Goal: Task Accomplishment & Management: Manage account settings

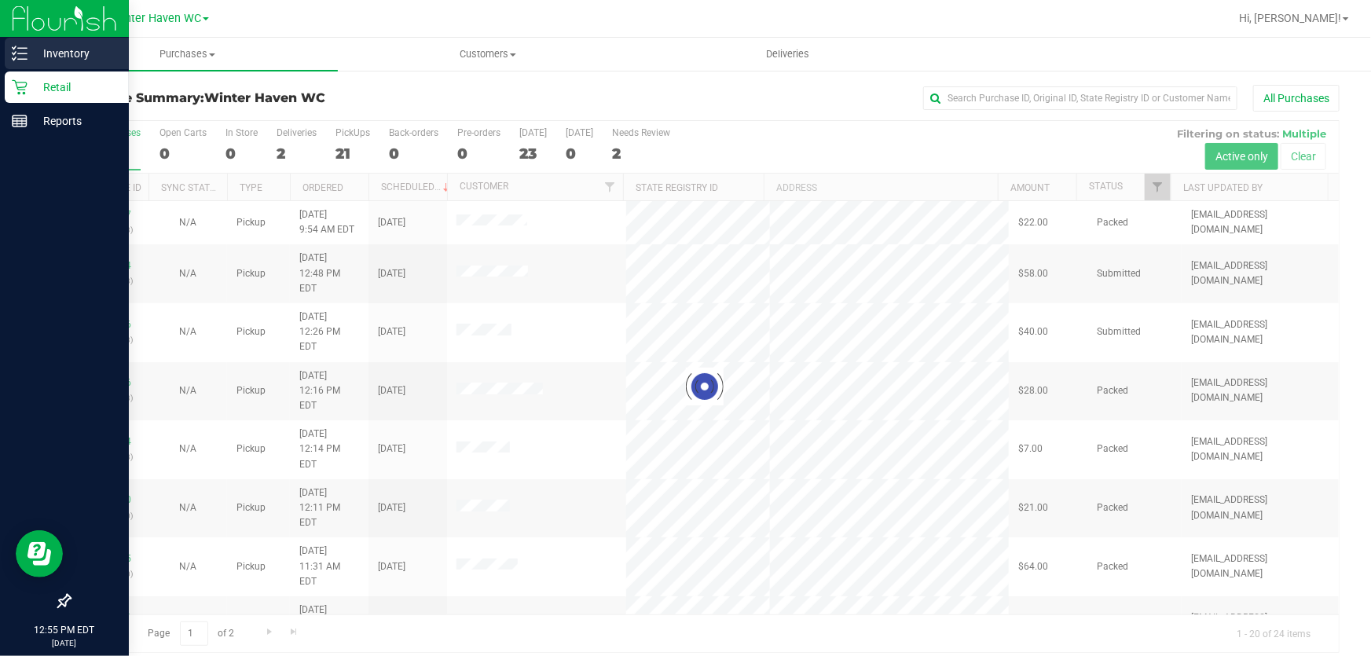
click at [70, 51] on p "Inventory" at bounding box center [75, 53] width 94 height 19
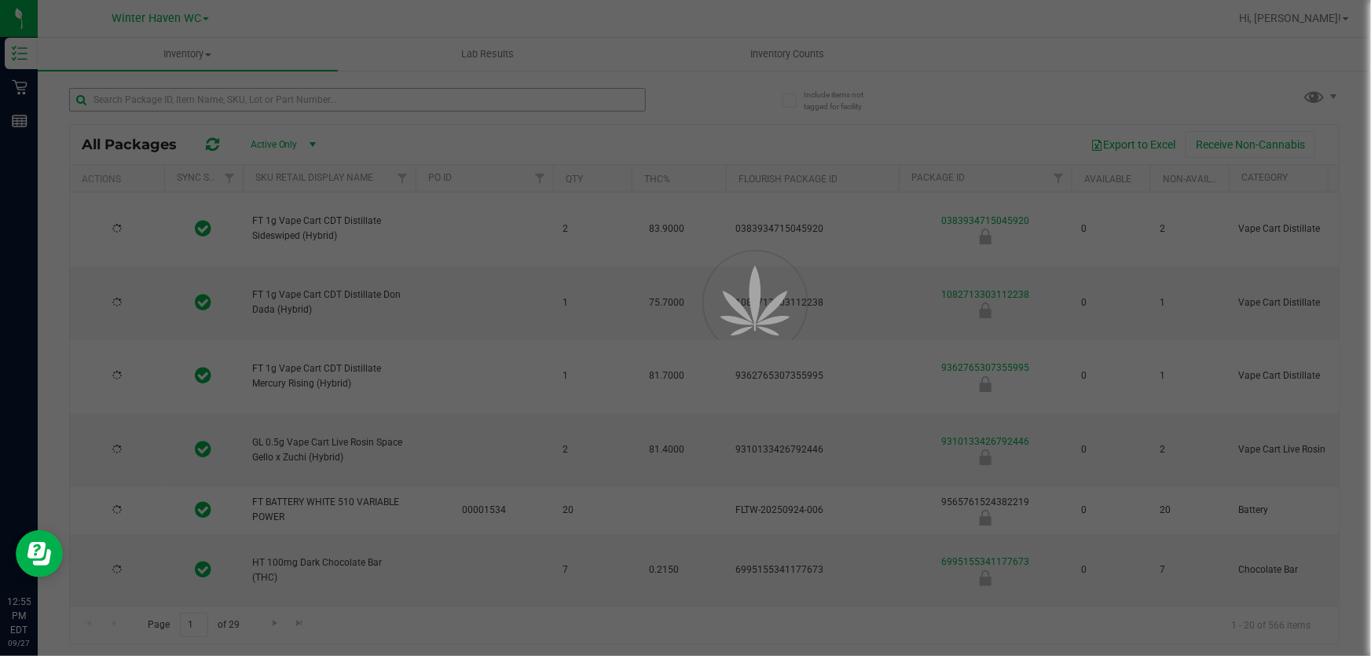
click at [495, 94] on div at bounding box center [685, 328] width 1371 height 656
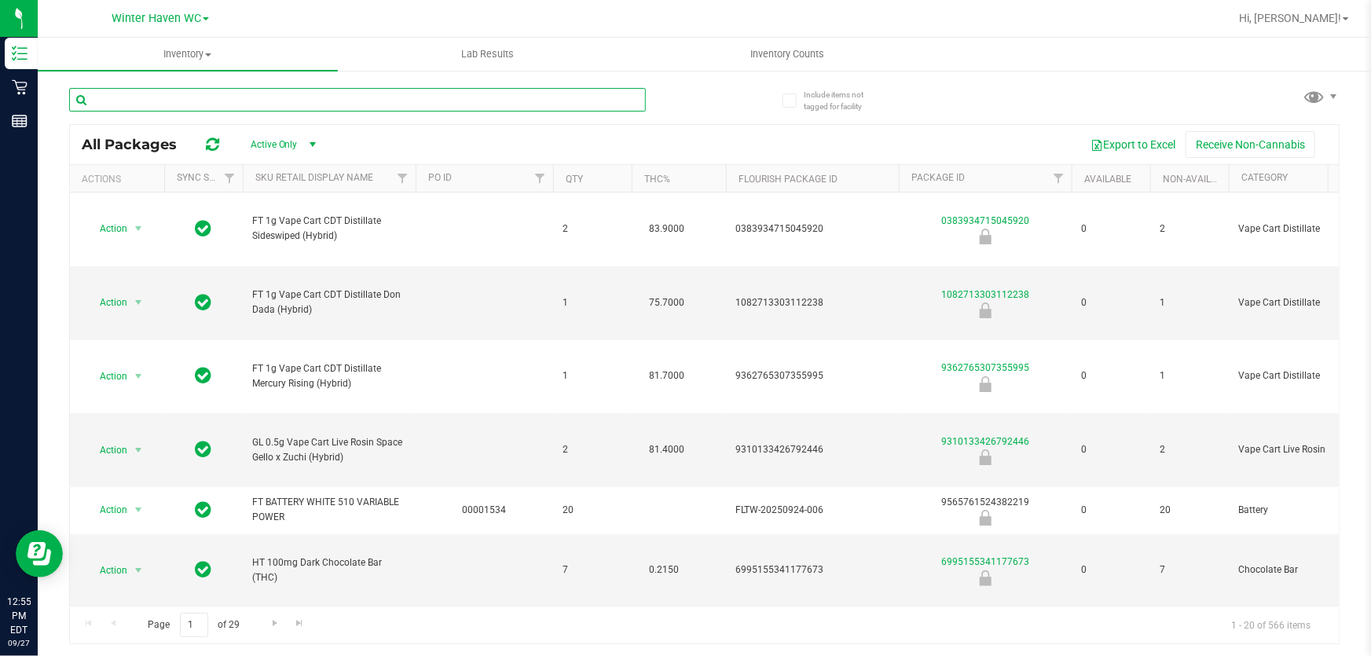
click at [495, 94] on input "text" at bounding box center [357, 100] width 577 height 24
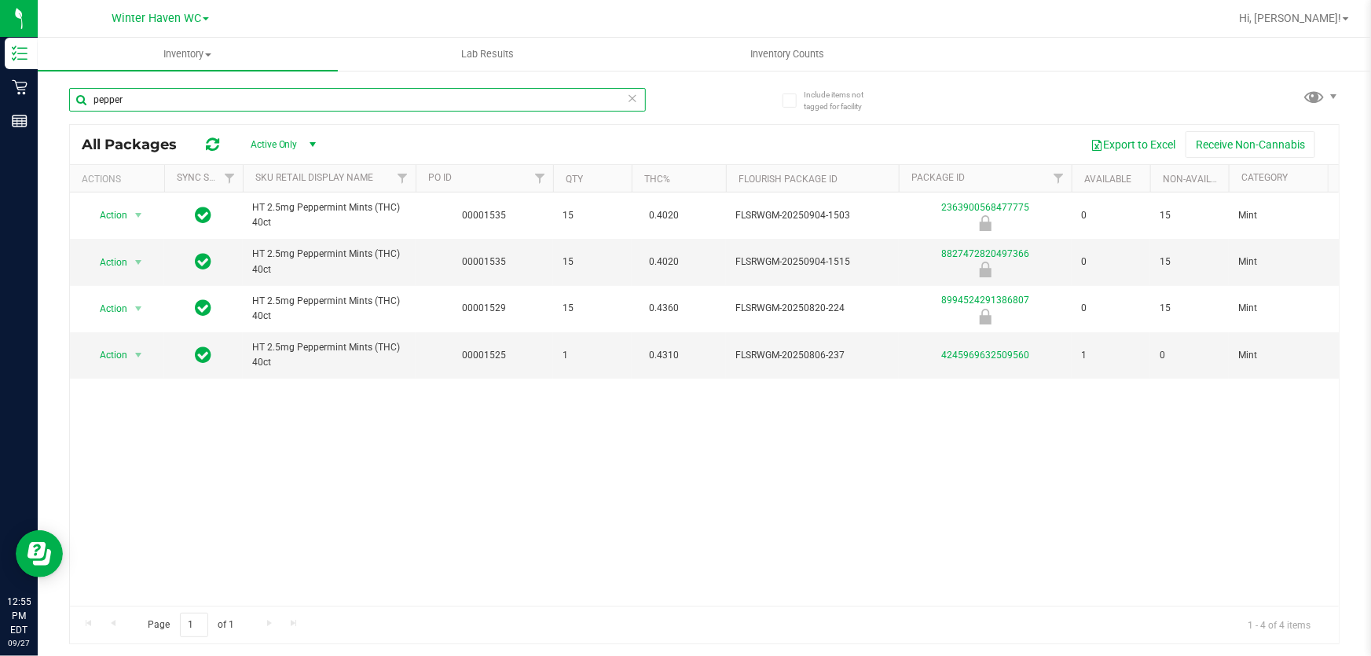
type input "pepper"
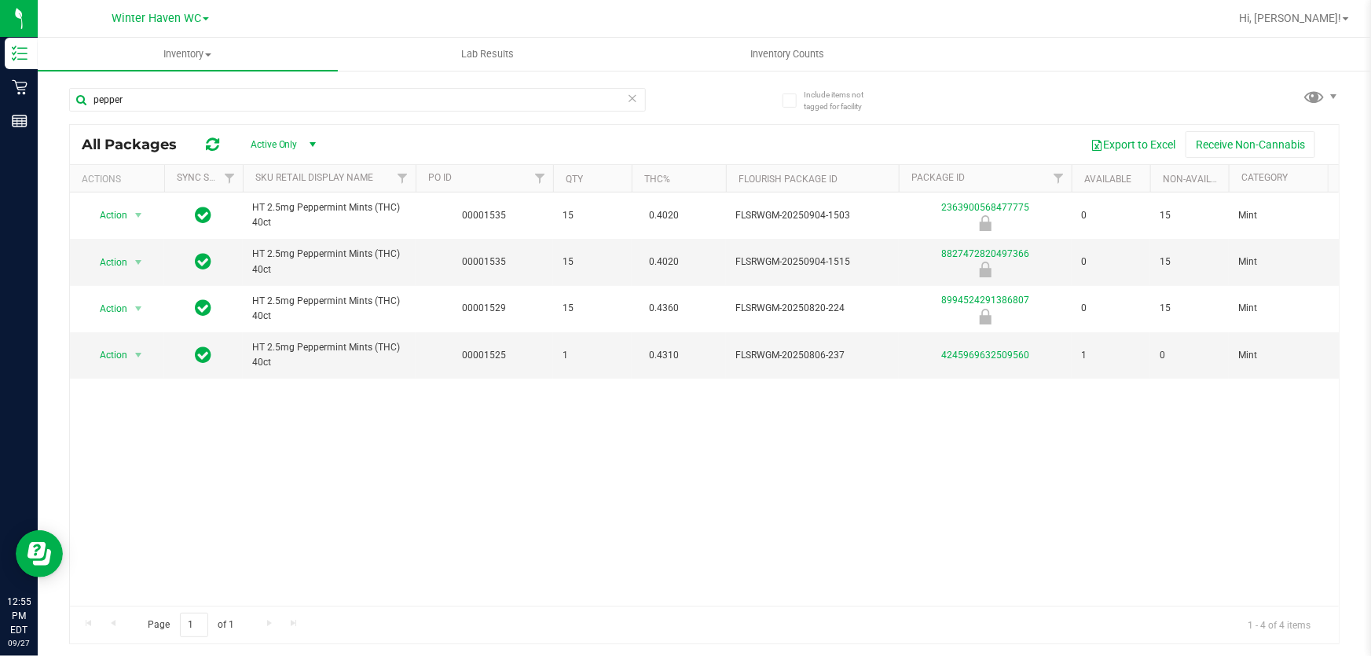
drag, startPoint x: 1000, startPoint y: 515, endPoint x: 787, endPoint y: 397, distance: 243.4
click at [1000, 506] on div "Action Action Global inventory Package audit log Print package label Print prod…" at bounding box center [704, 399] width 1269 height 413
click at [633, 102] on icon at bounding box center [632, 97] width 11 height 19
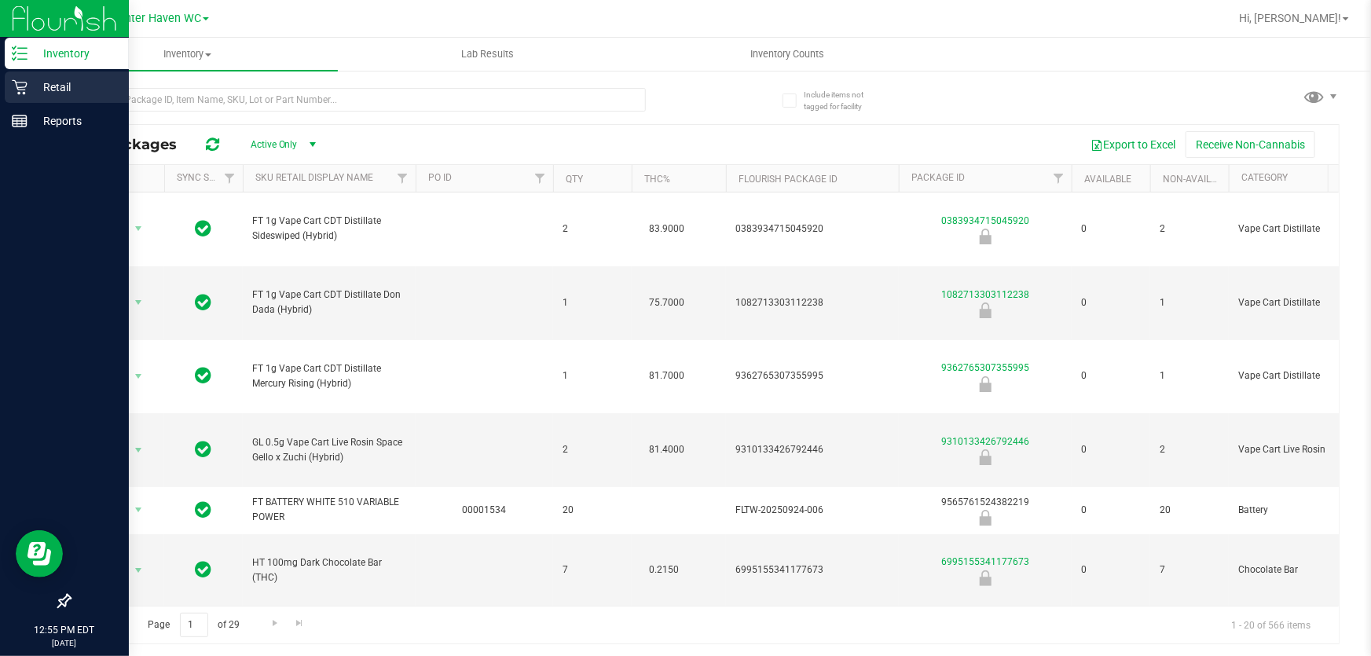
click at [53, 86] on p "Retail" at bounding box center [75, 87] width 94 height 19
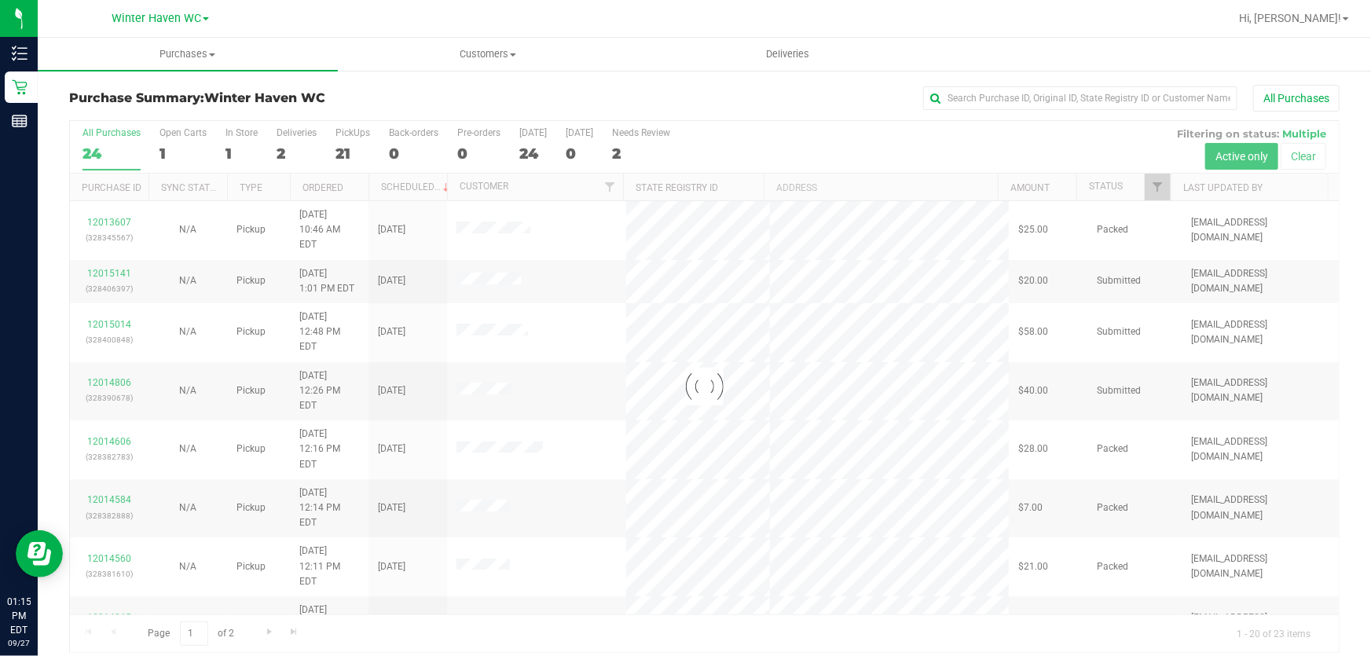
click at [859, 145] on div at bounding box center [704, 386] width 1269 height 531
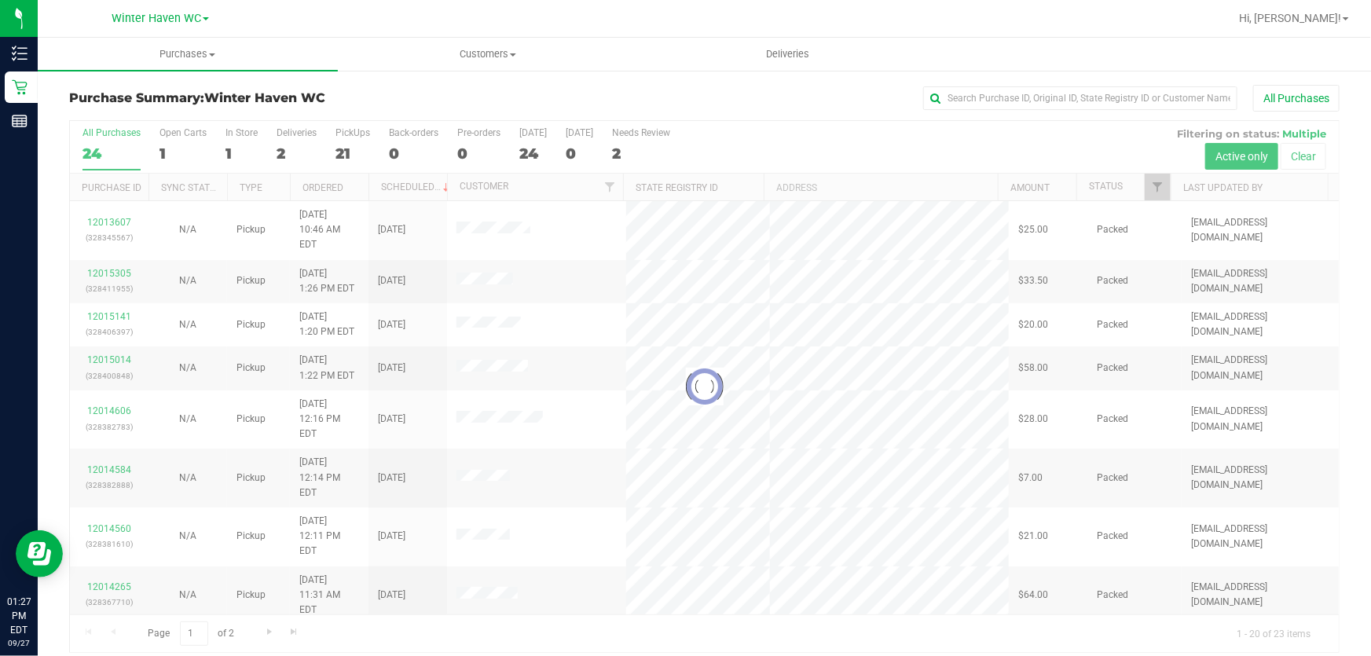
click at [932, 137] on div at bounding box center [704, 386] width 1269 height 531
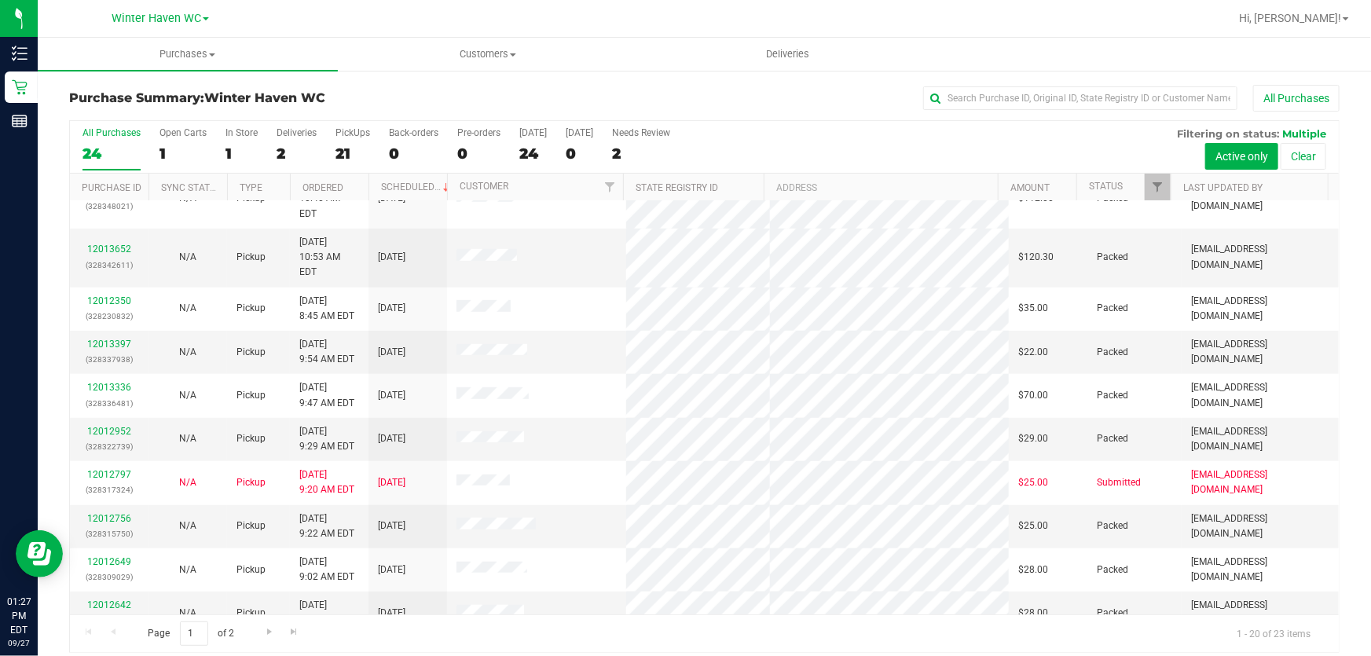
scroll to position [12, 0]
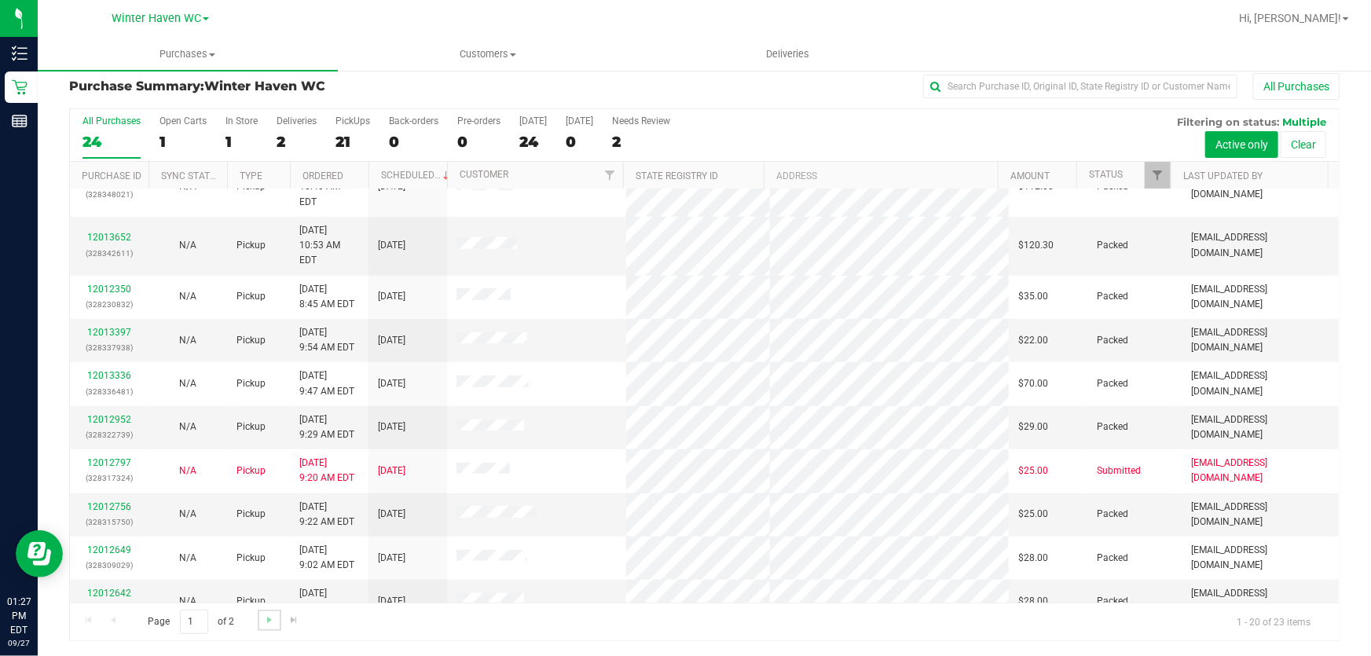
click at [259, 611] on link "Go to the next page" at bounding box center [269, 620] width 23 height 21
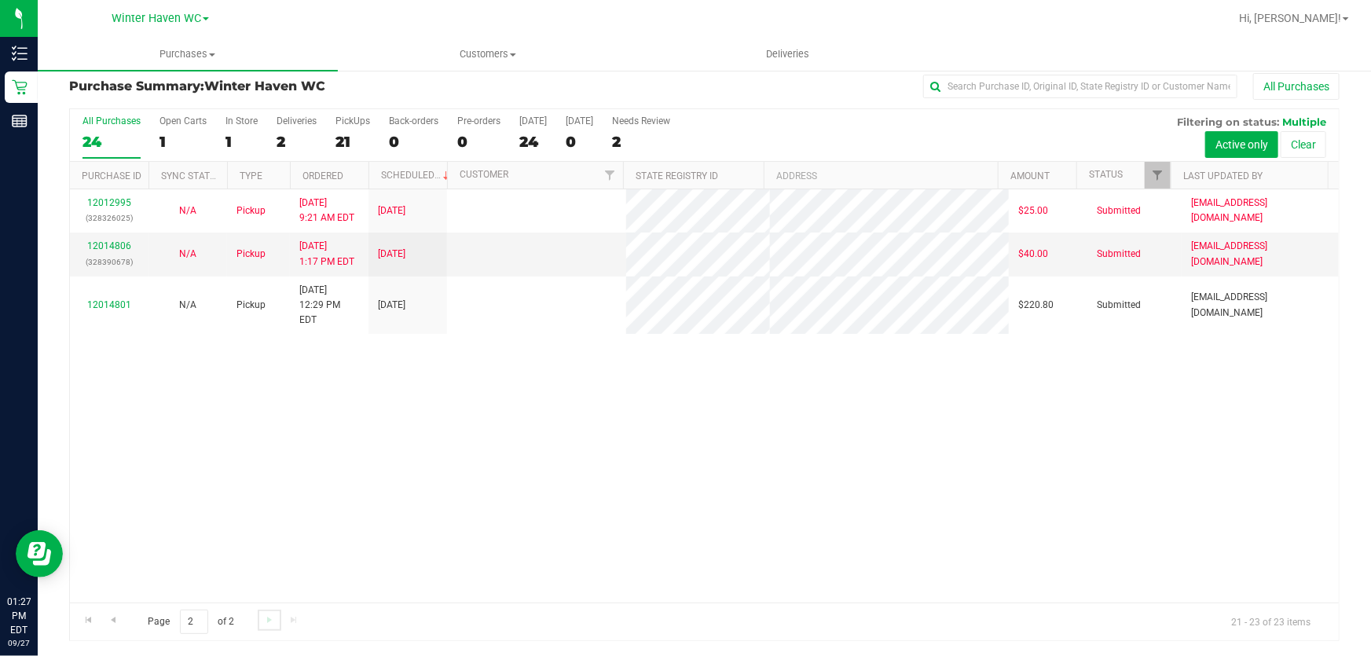
scroll to position [0, 0]
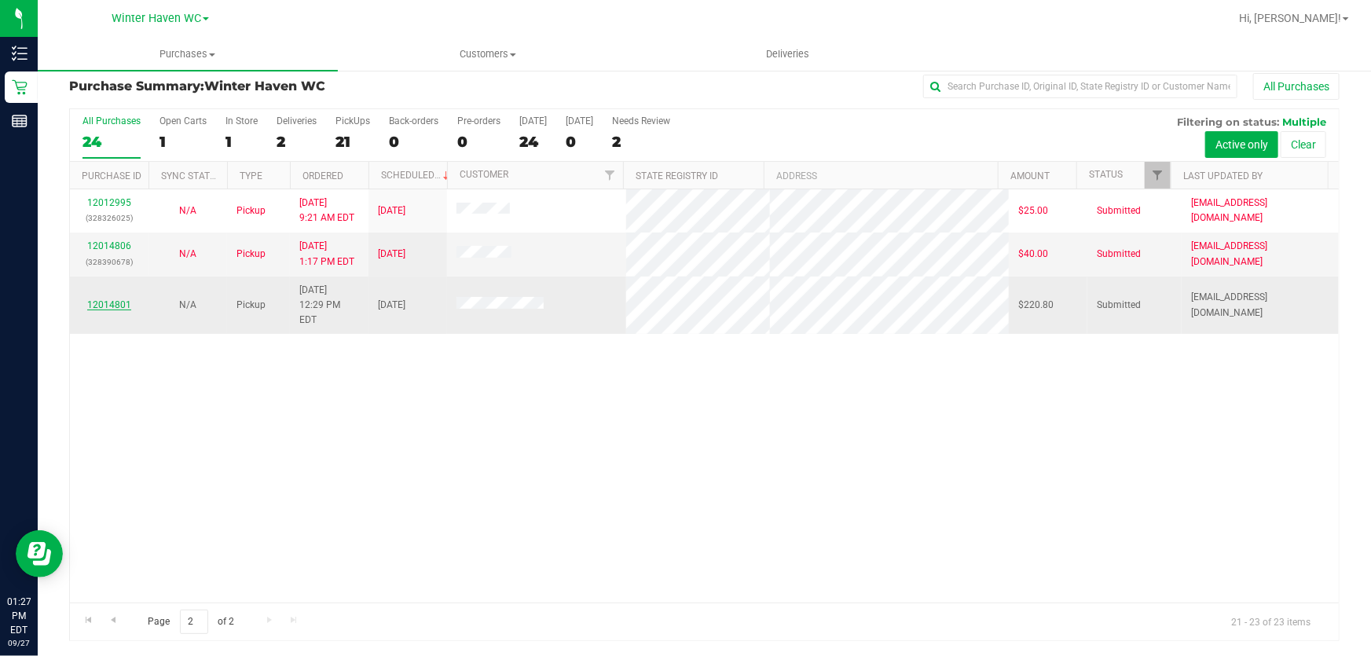
click at [100, 299] on link "12014801" at bounding box center [109, 304] width 44 height 11
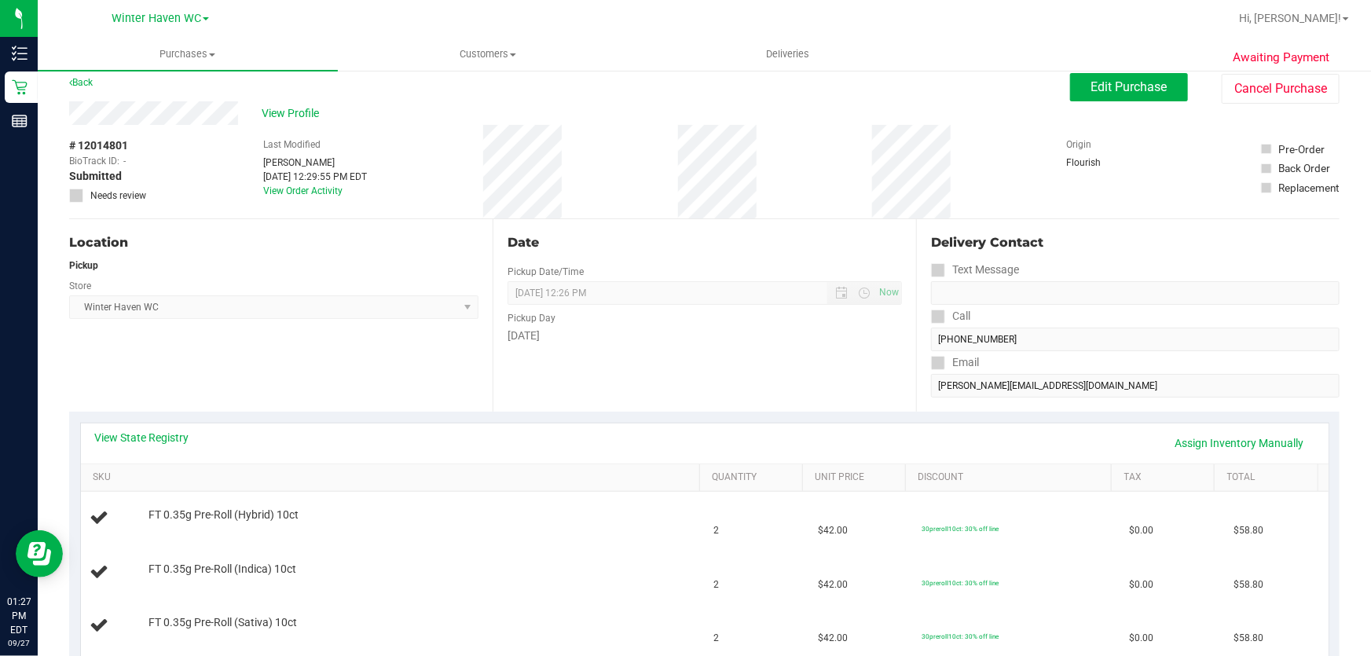
click at [714, 361] on div "Date Pickup Date/Time [DATE] Now [DATE] 12:26 PM Now Pickup Day [DATE]" at bounding box center [705, 315] width 424 height 193
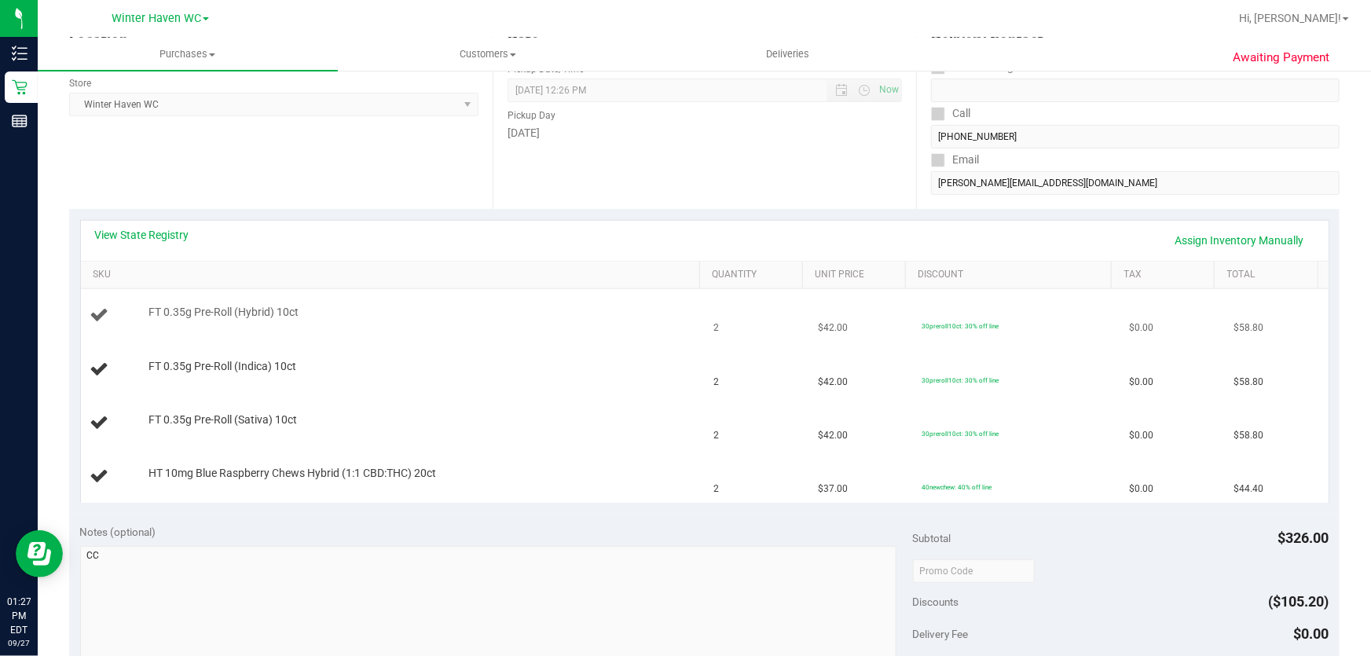
scroll to position [226, 0]
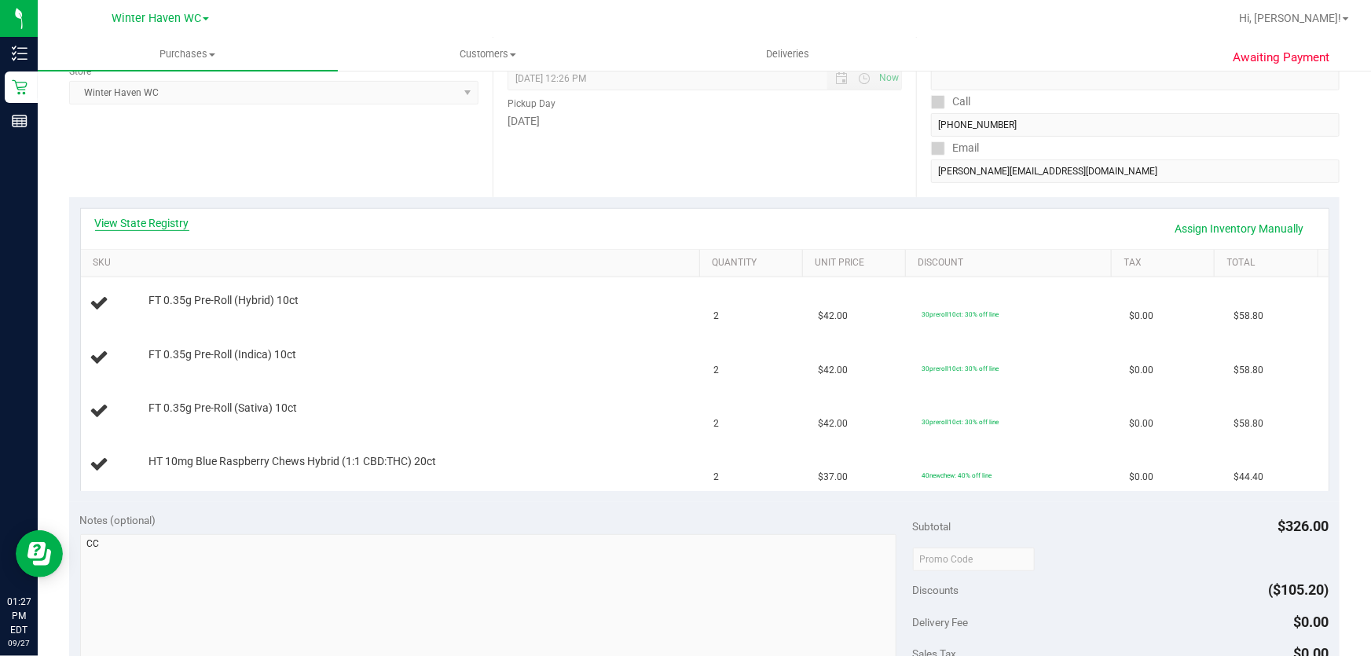
click at [163, 222] on link "View State Registry" at bounding box center [142, 223] width 94 height 16
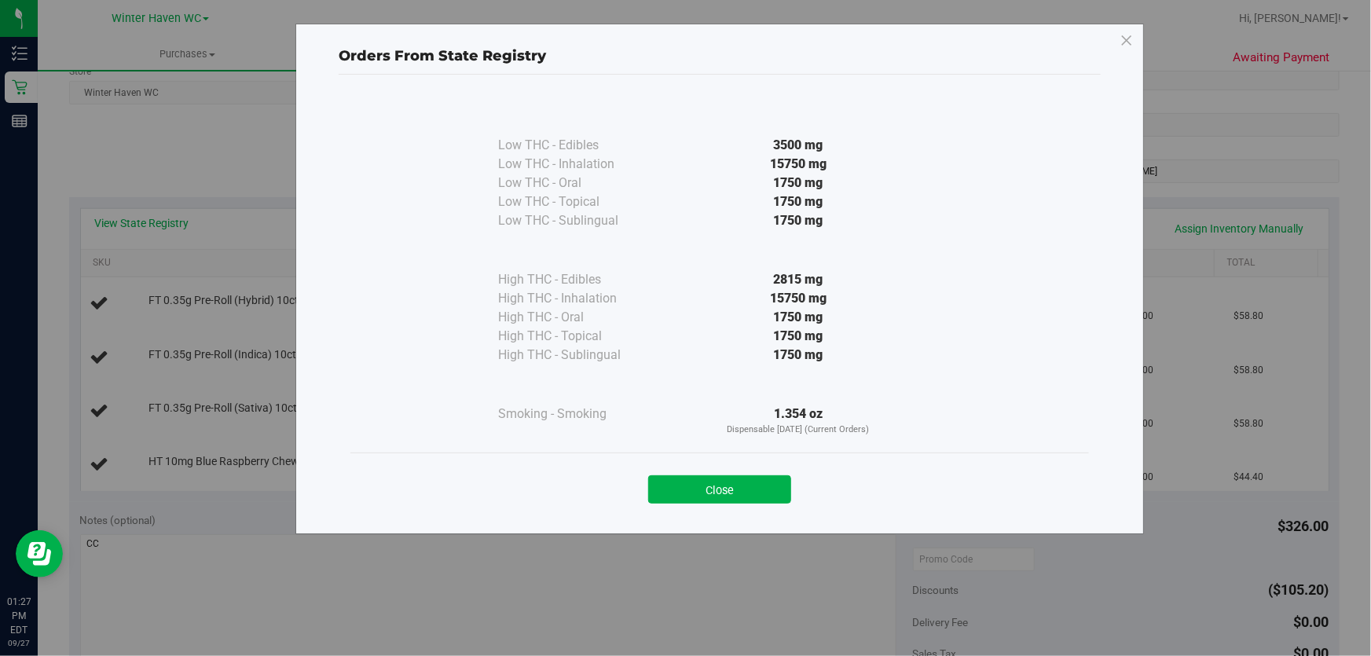
click at [703, 363] on div "1750 mg" at bounding box center [798, 355] width 286 height 19
click at [733, 489] on button "Close" at bounding box center [719, 489] width 143 height 28
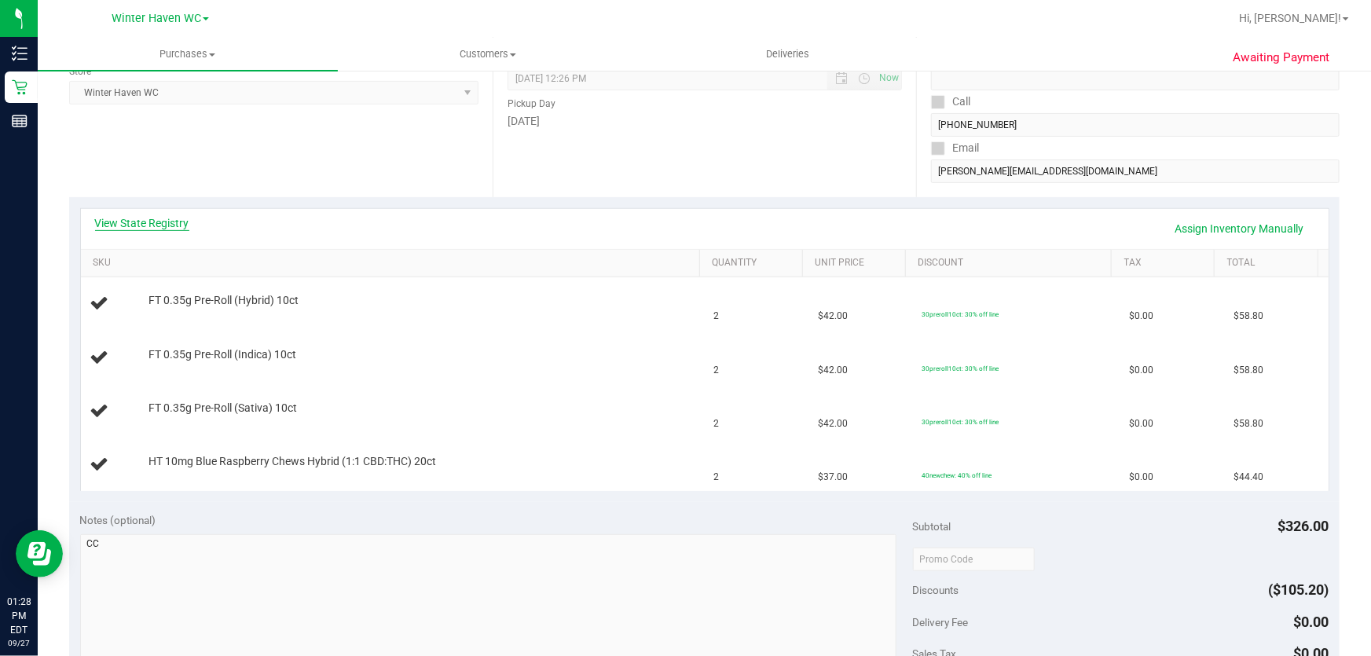
click at [173, 218] on link "View State Registry" at bounding box center [142, 223] width 94 height 16
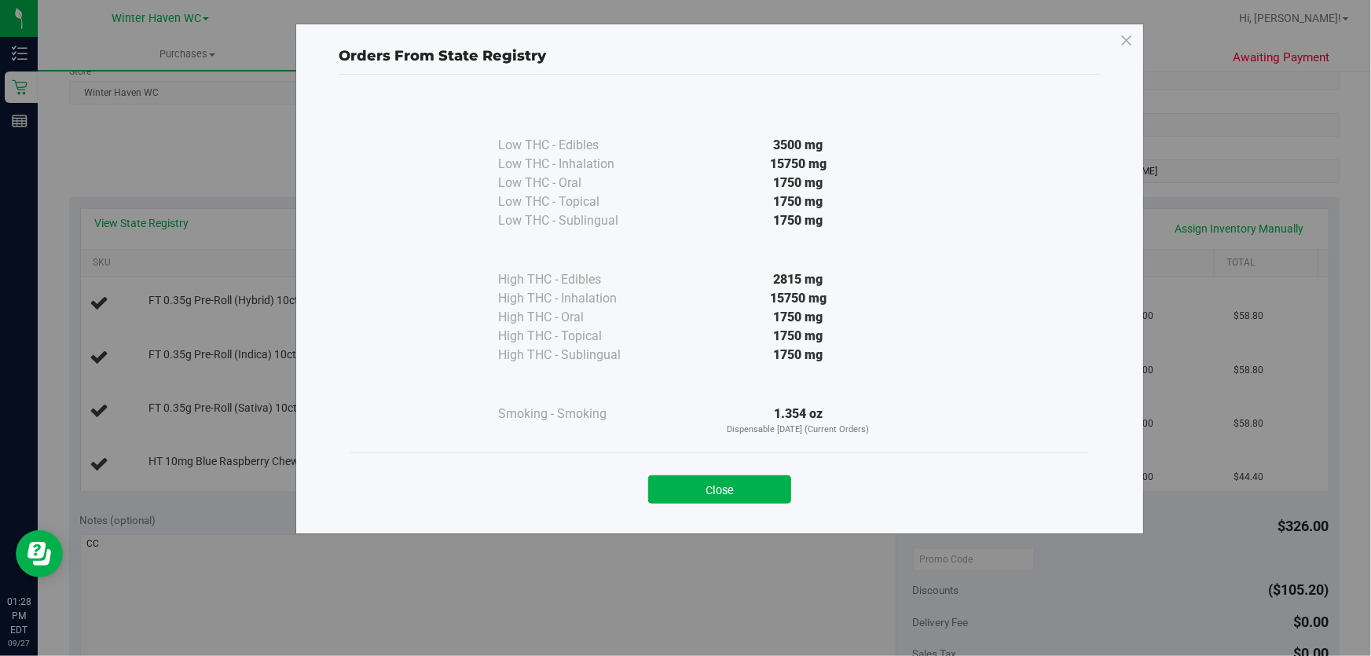
click at [680, 387] on div at bounding box center [798, 385] width 286 height 40
click at [679, 475] on button "Close" at bounding box center [719, 489] width 143 height 28
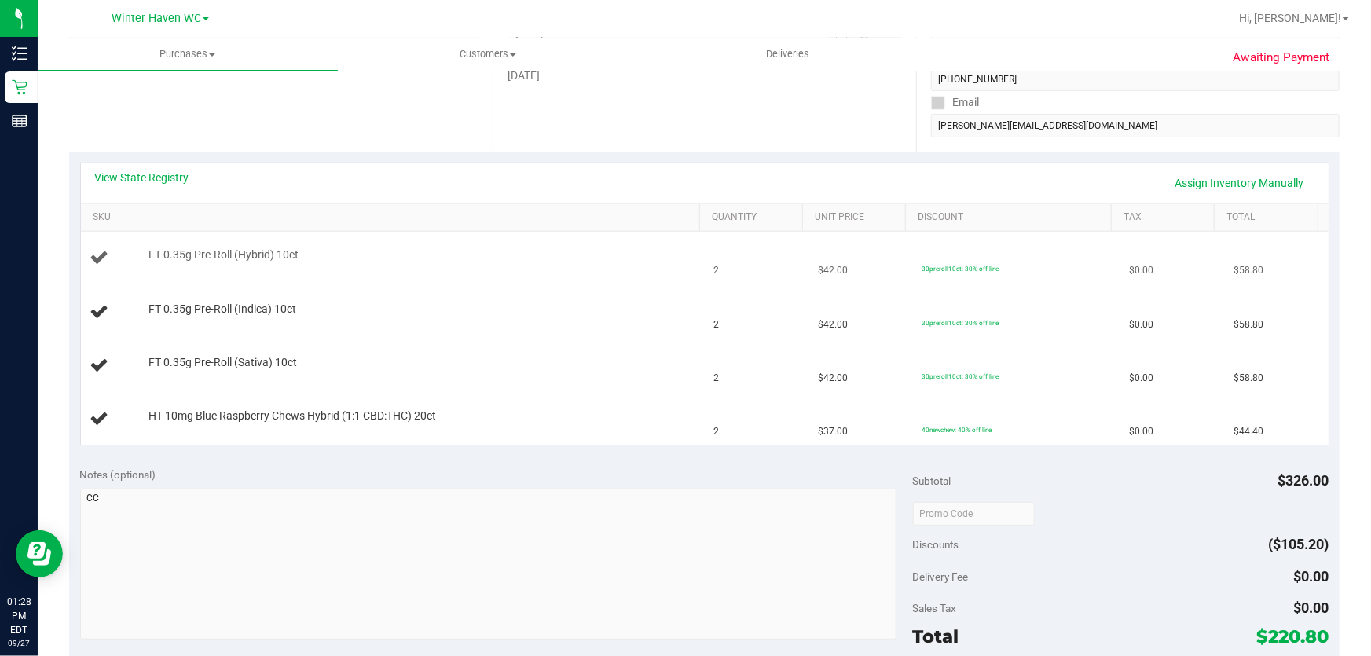
scroll to position [298, 0]
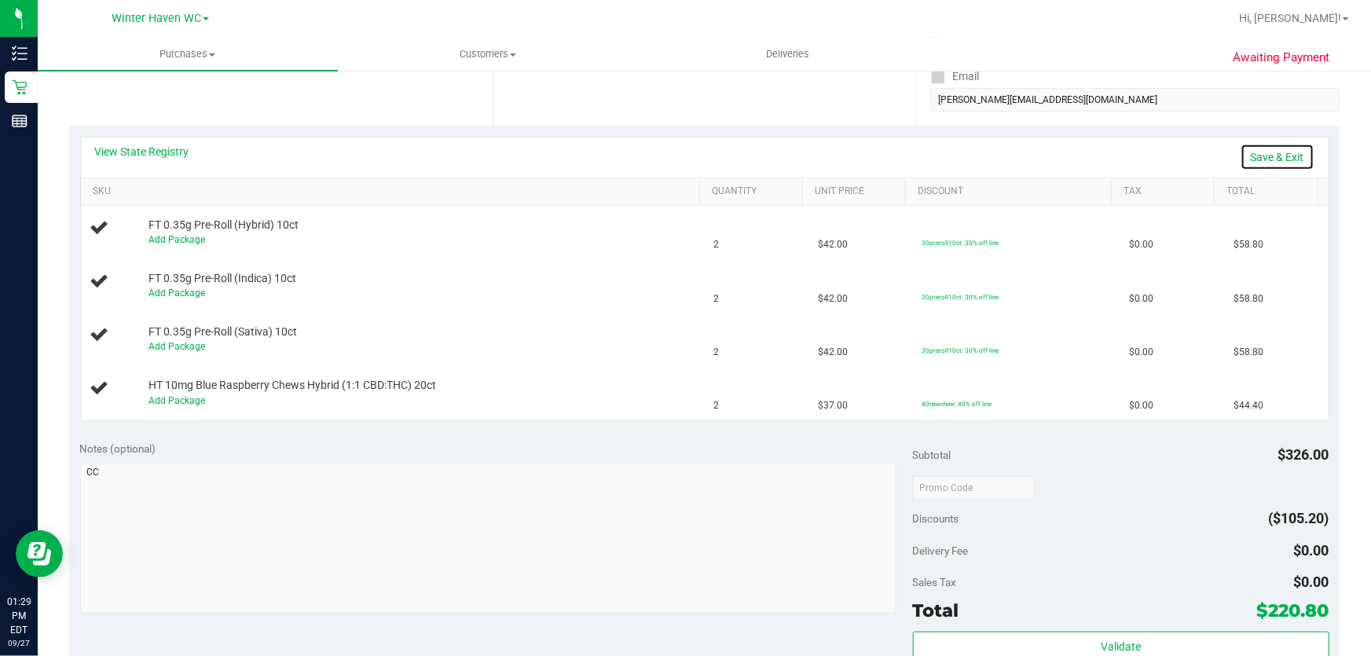
click at [1249, 157] on link "Save & Exit" at bounding box center [1278, 157] width 74 height 27
click at [189, 397] on link "Add Package" at bounding box center [177, 400] width 57 height 11
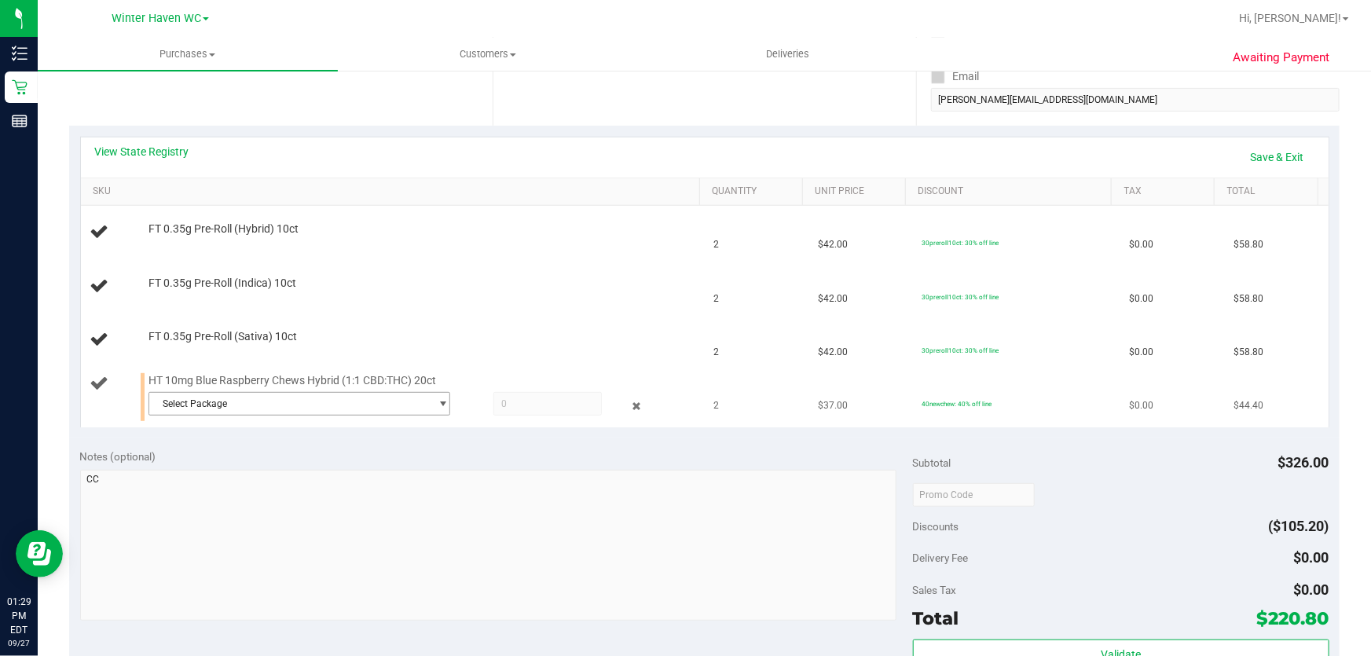
click at [358, 397] on span "Select Package" at bounding box center [289, 404] width 281 height 22
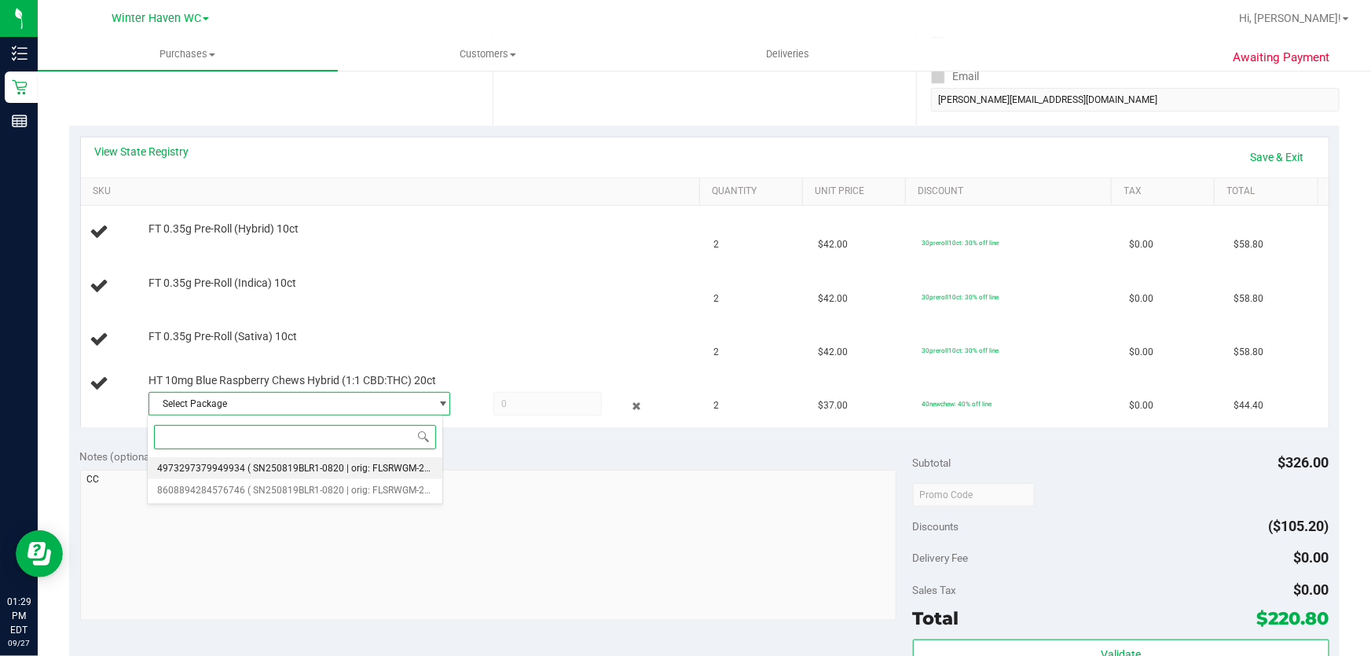
click at [402, 471] on span "( SN250819BLR1-0820 | orig: FLSRWGM-20250826-118 )" at bounding box center [368, 468] width 240 height 11
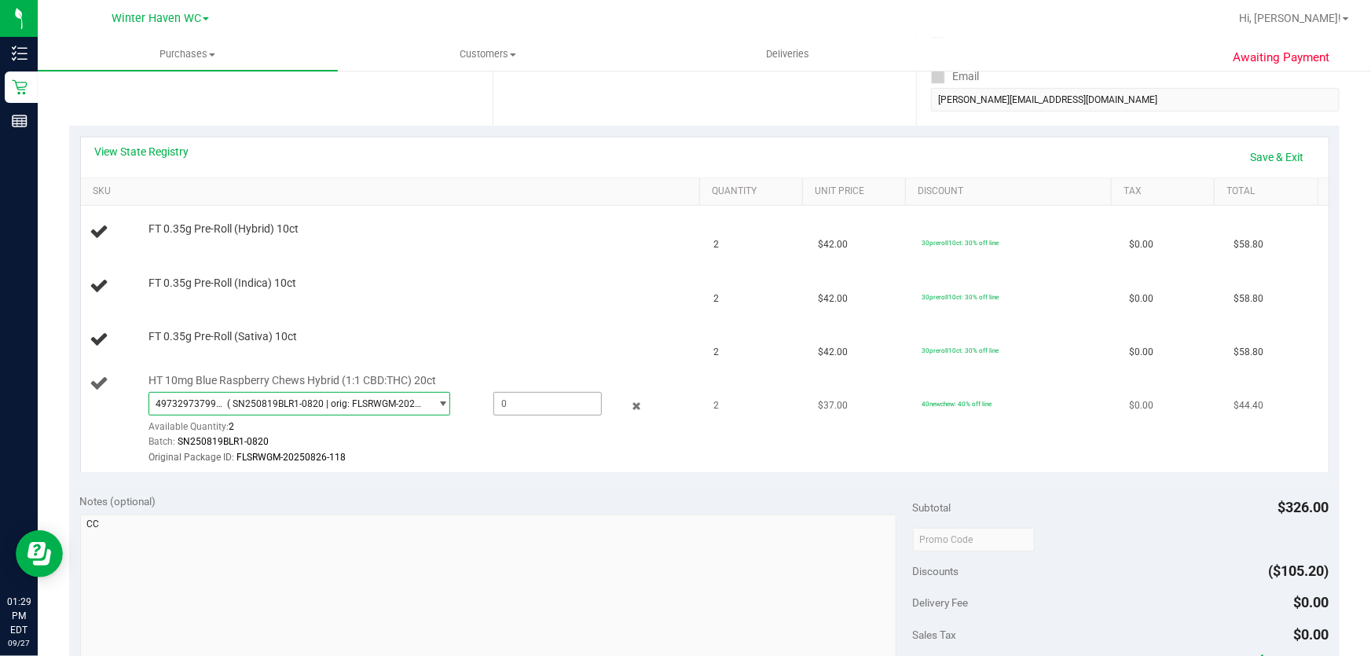
click at [566, 406] on span at bounding box center [547, 404] width 109 height 24
type input "2"
type input "2.0000"
click at [563, 431] on div "4973297379949934 ( SN250819BLR1-0820 | orig: FLSRWGM-20250826-118 ) 49732973799…" at bounding box center [421, 428] width 545 height 73
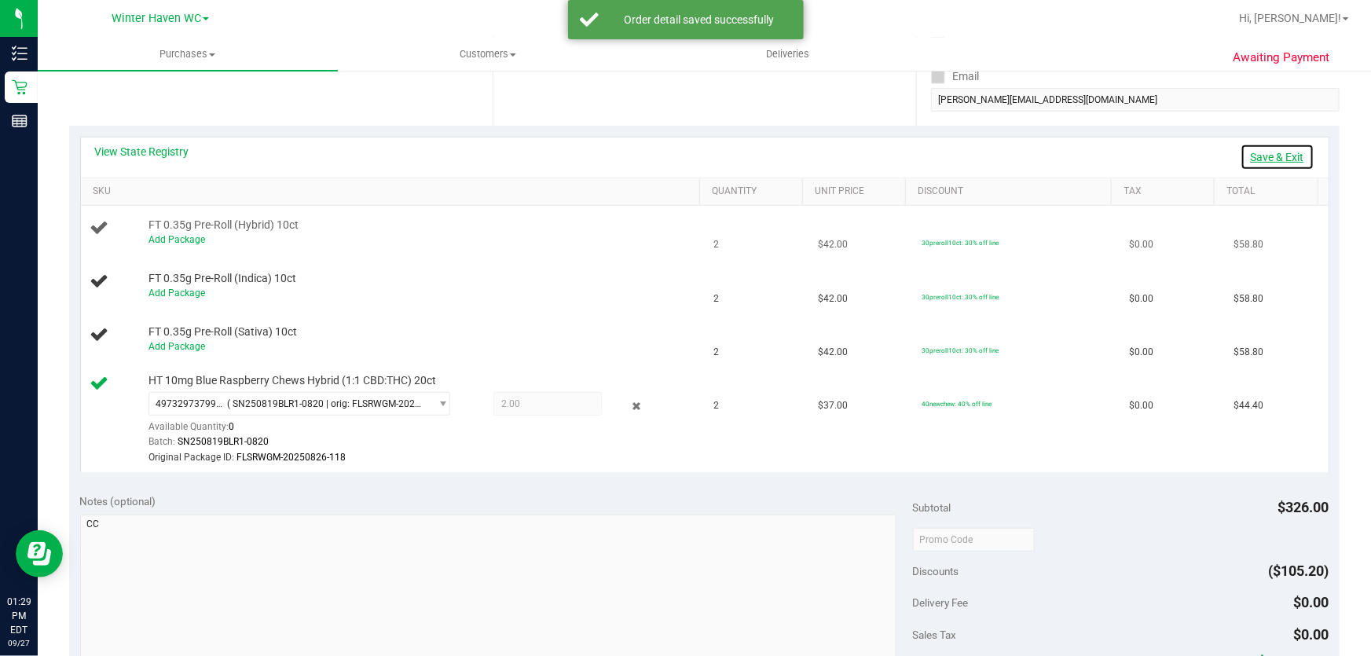
drag, startPoint x: 1259, startPoint y: 159, endPoint x: 1226, endPoint y: 224, distance: 73.1
click at [1260, 159] on link "Save & Exit" at bounding box center [1278, 157] width 74 height 27
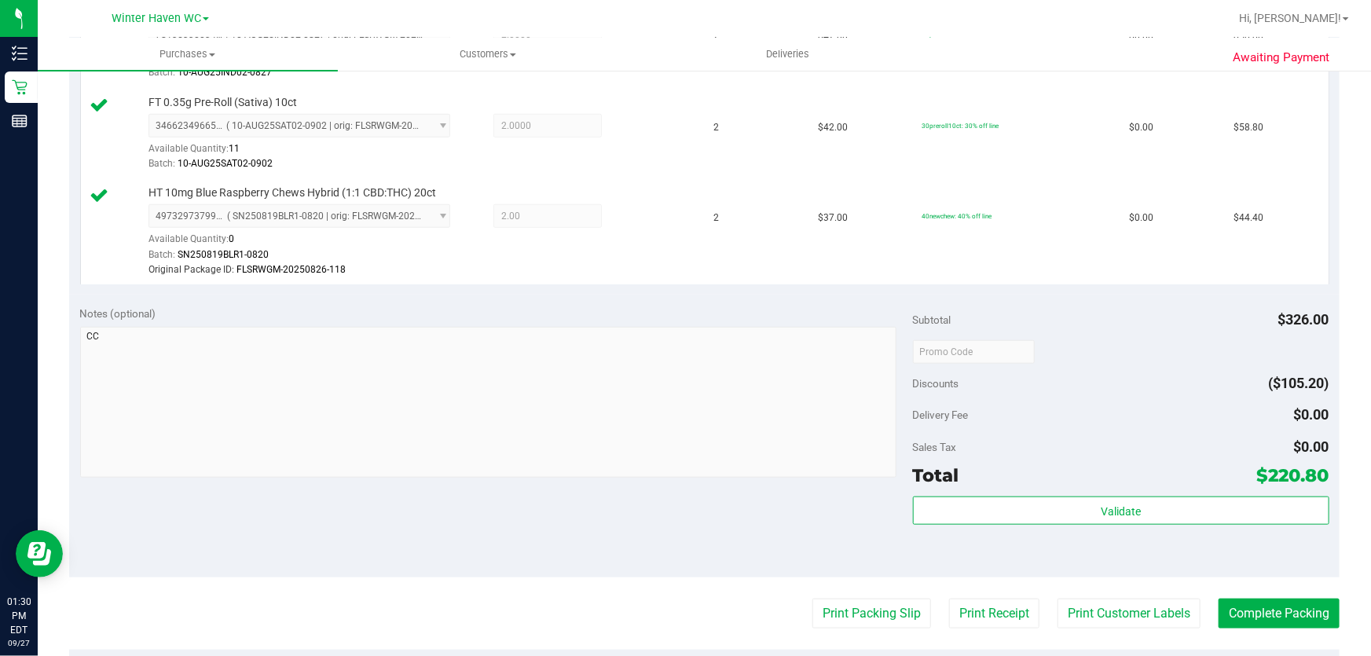
scroll to position [913, 0]
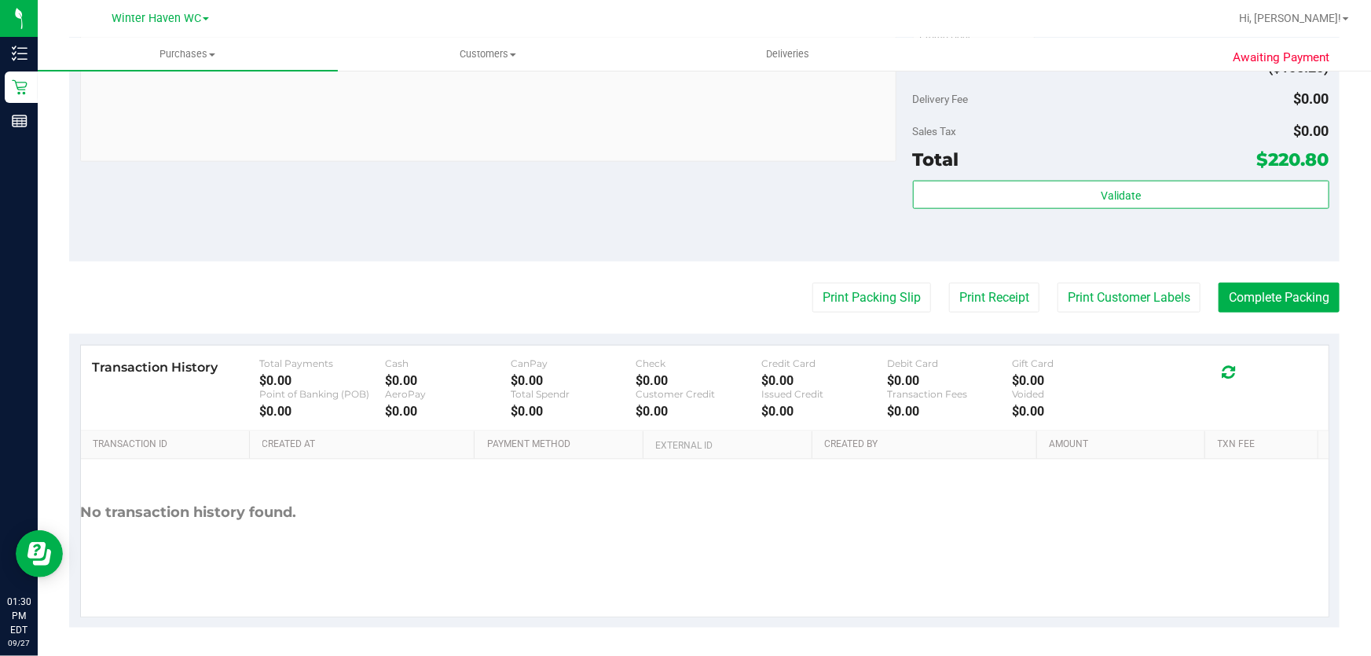
click at [1100, 94] on div "Delivery Fee $0.00" at bounding box center [1121, 99] width 416 height 28
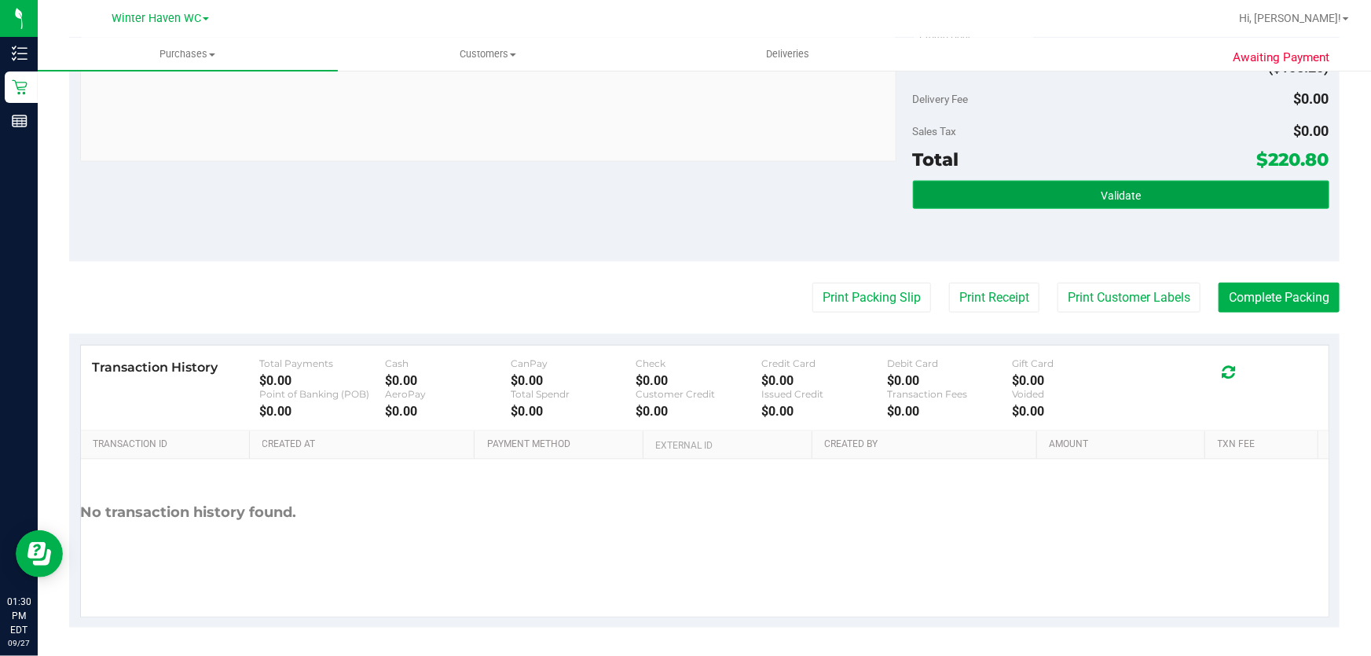
click at [1167, 187] on button "Validate" at bounding box center [1121, 195] width 416 height 28
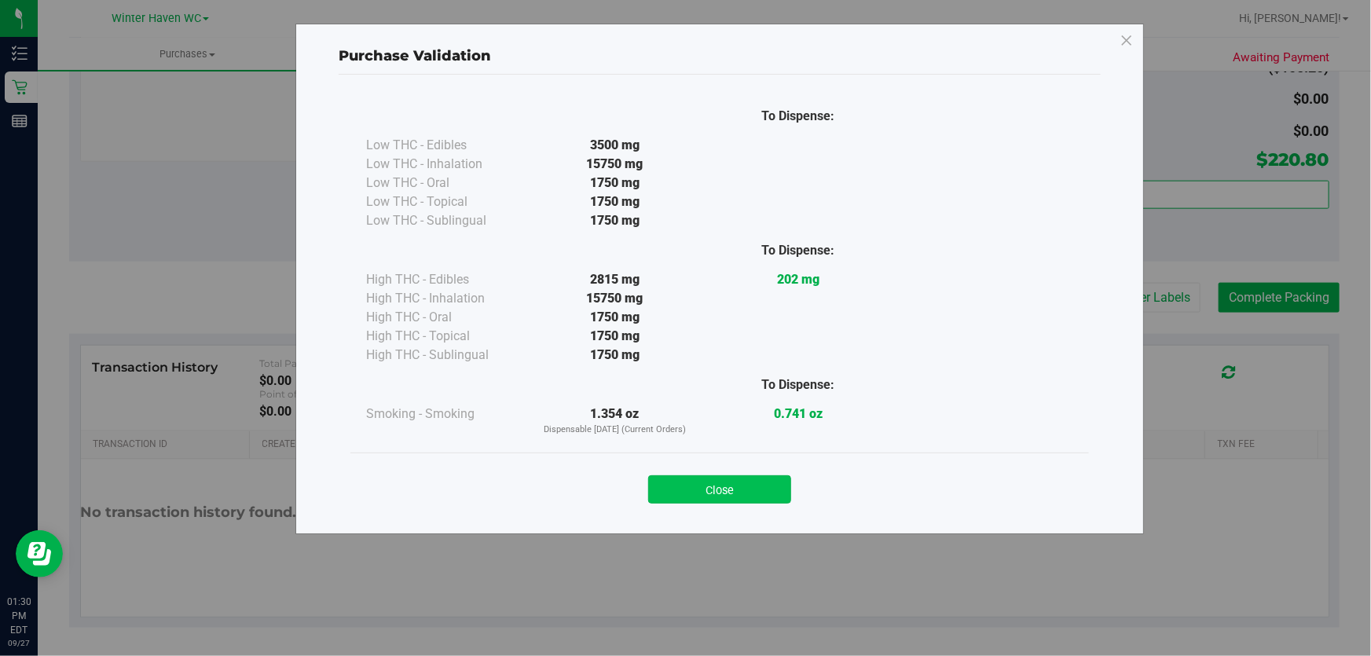
click at [720, 493] on button "Close" at bounding box center [719, 489] width 143 height 28
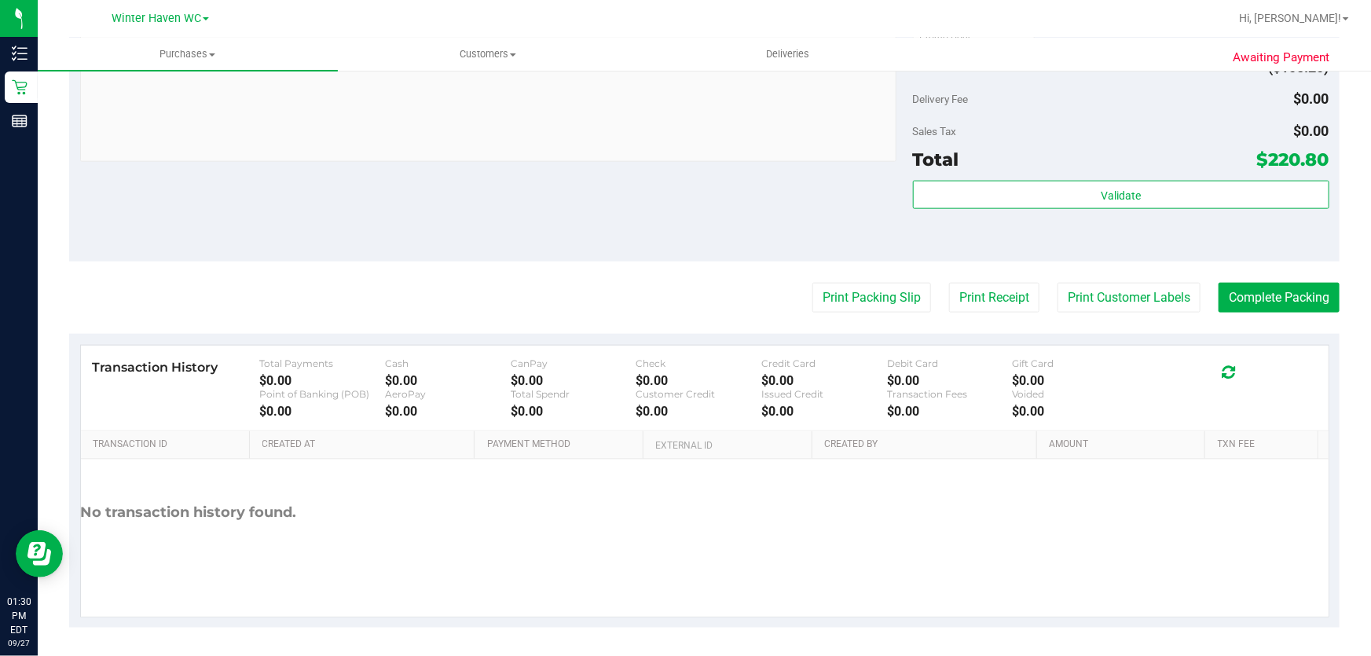
click at [757, 238] on div "Notes (optional) Subtotal $326.00 Discounts ($105.20) Delivery Fee $0.00 Sales …" at bounding box center [704, 120] width 1271 height 283
click at [890, 302] on button "Print Packing Slip" at bounding box center [872, 298] width 119 height 30
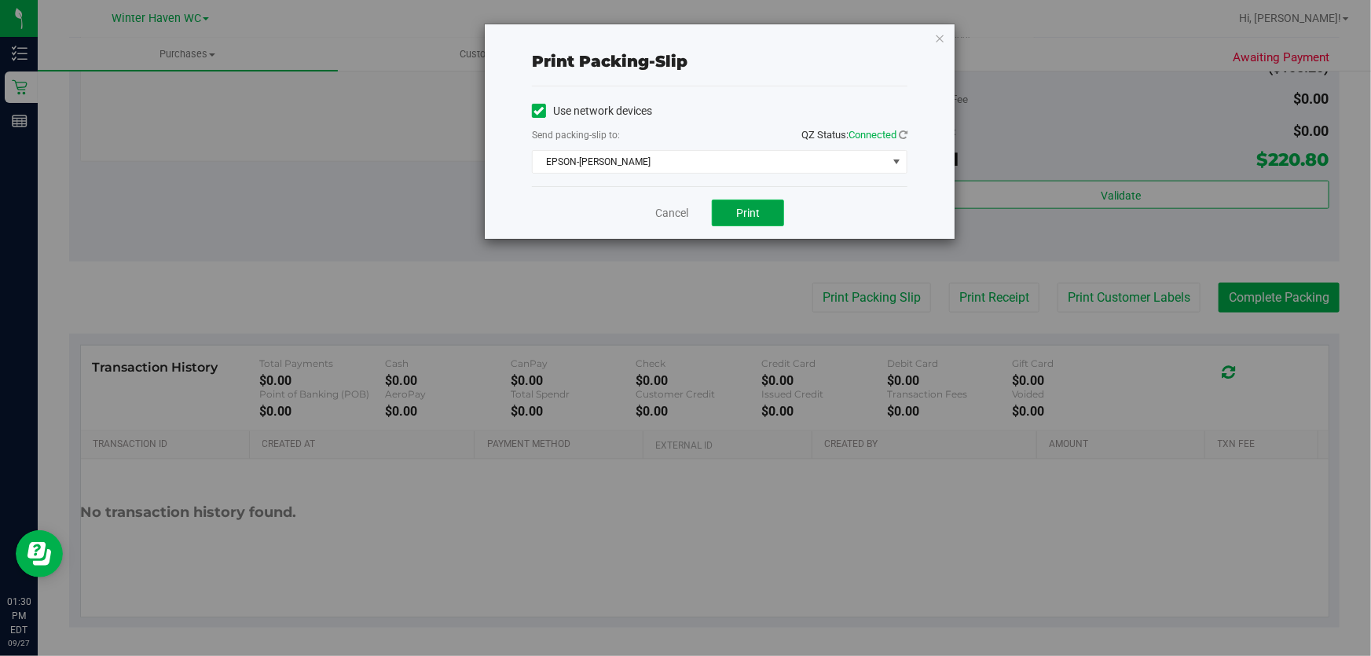
drag, startPoint x: 749, startPoint y: 205, endPoint x: 750, endPoint y: 218, distance: 13.4
click at [750, 208] on span "Print" at bounding box center [748, 213] width 24 height 13
click at [676, 212] on link "Cancel" at bounding box center [671, 213] width 33 height 17
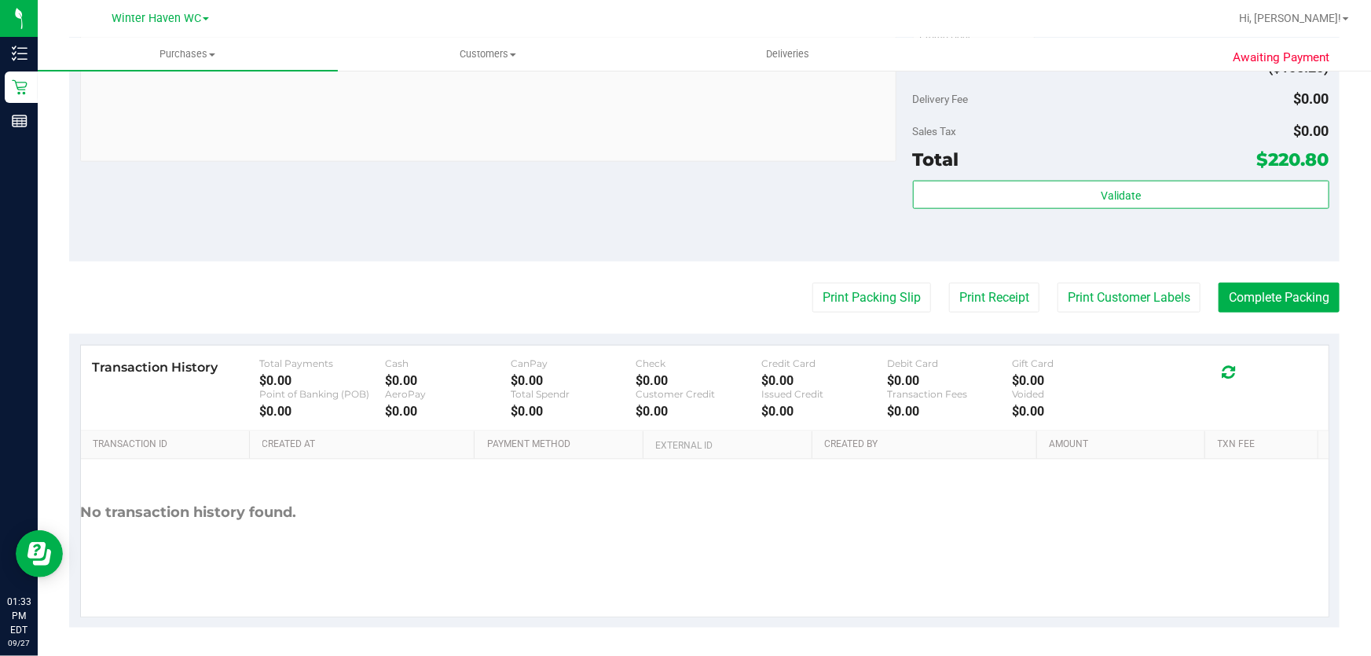
drag, startPoint x: 951, startPoint y: 493, endPoint x: 1236, endPoint y: 418, distance: 294.9
click at [952, 493] on div "No transaction history found." at bounding box center [705, 513] width 1248 height 106
click at [1292, 292] on button "Complete Packing" at bounding box center [1279, 298] width 121 height 30
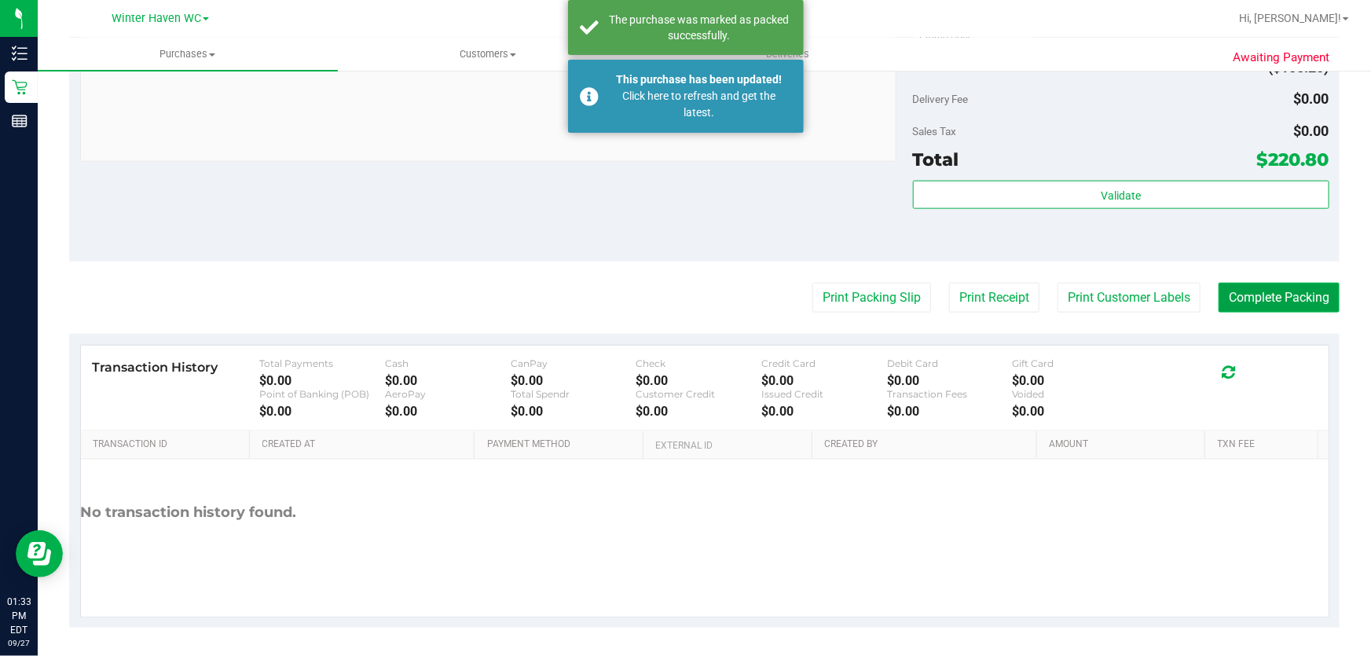
click at [1292, 292] on button "Complete Packing" at bounding box center [1279, 298] width 121 height 30
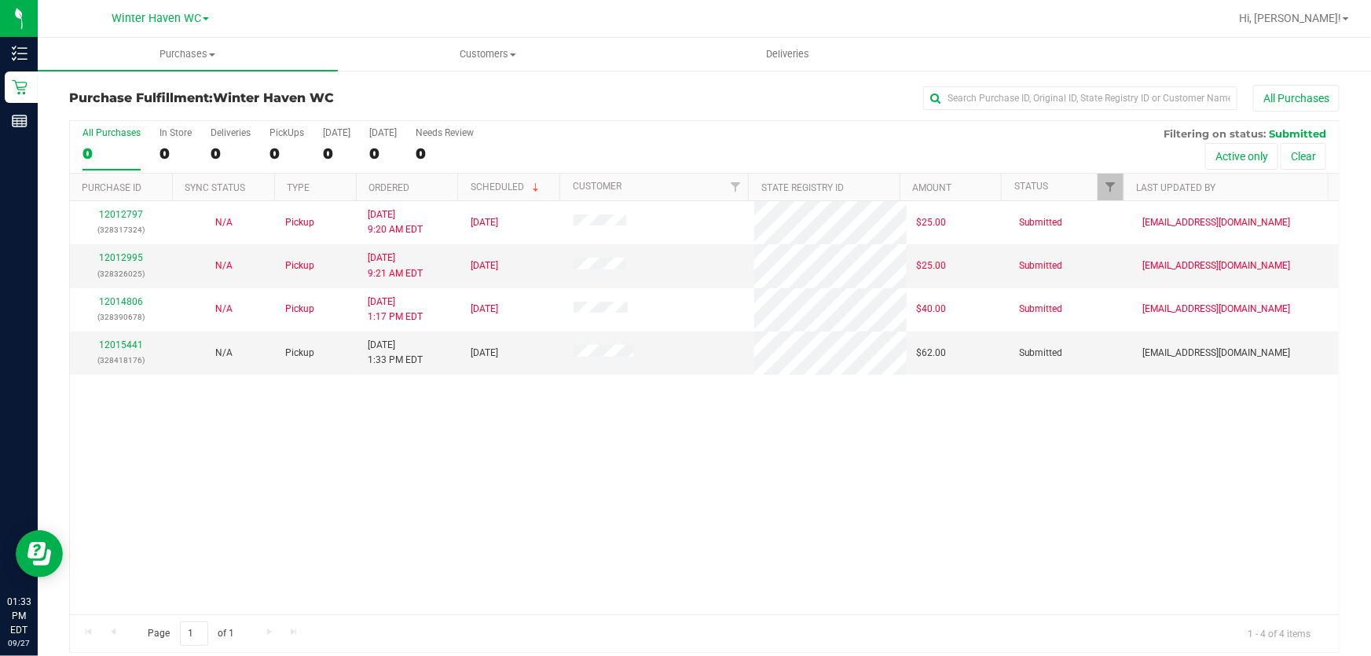
click at [922, 501] on div "12012797 (328317324) N/A Pickup [DATE] 9:20 AM EDT 9/27/2025 $25.00 Submitted […" at bounding box center [704, 407] width 1269 height 413
click at [128, 346] on link "12015441" at bounding box center [121, 344] width 44 height 11
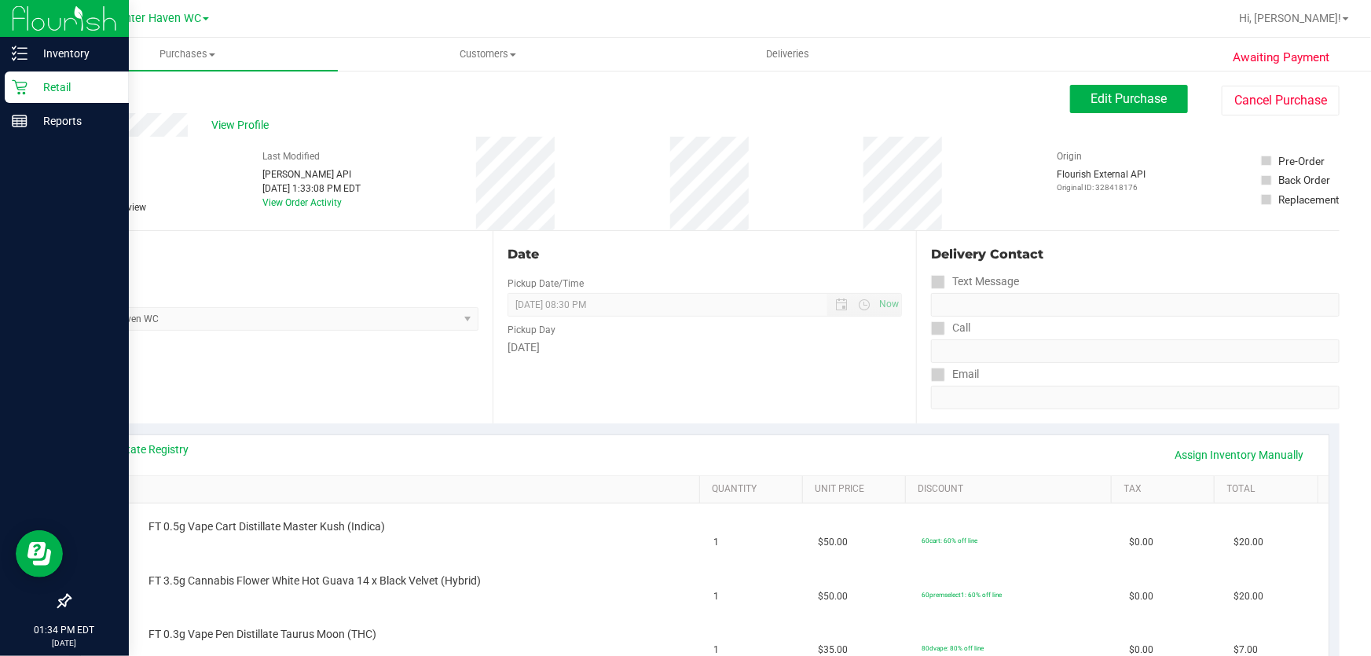
click at [41, 87] on p "Retail" at bounding box center [75, 87] width 94 height 19
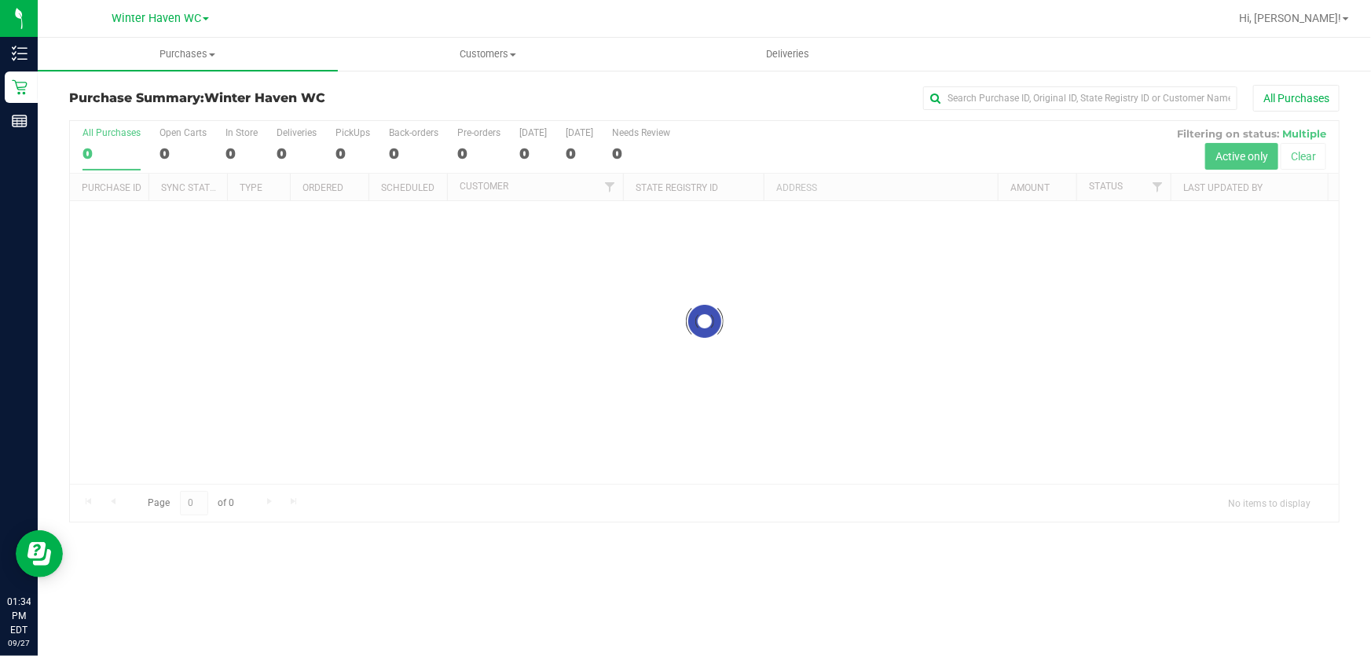
click at [802, 141] on div at bounding box center [704, 321] width 1269 height 401
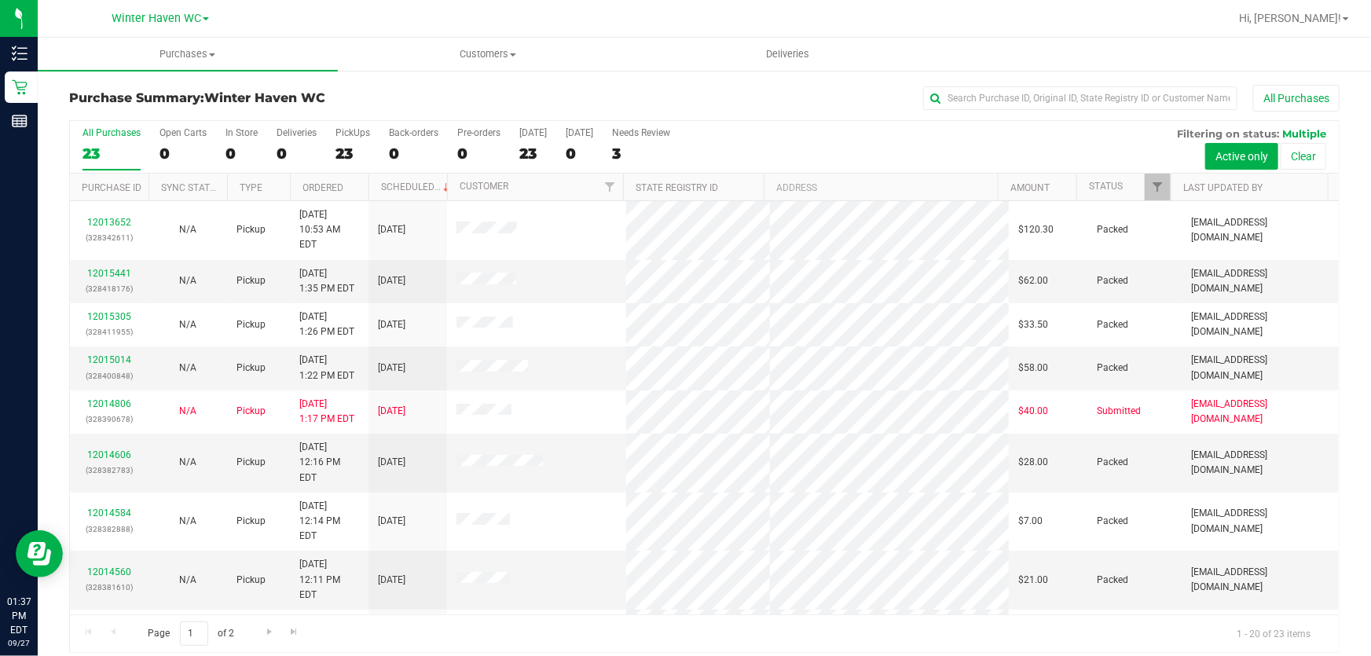
click at [813, 136] on div "All Purchases 23 Open Carts 0 In Store 0 Deliveries 0 PickUps 23 Back-orders 0 …" at bounding box center [704, 147] width 1269 height 53
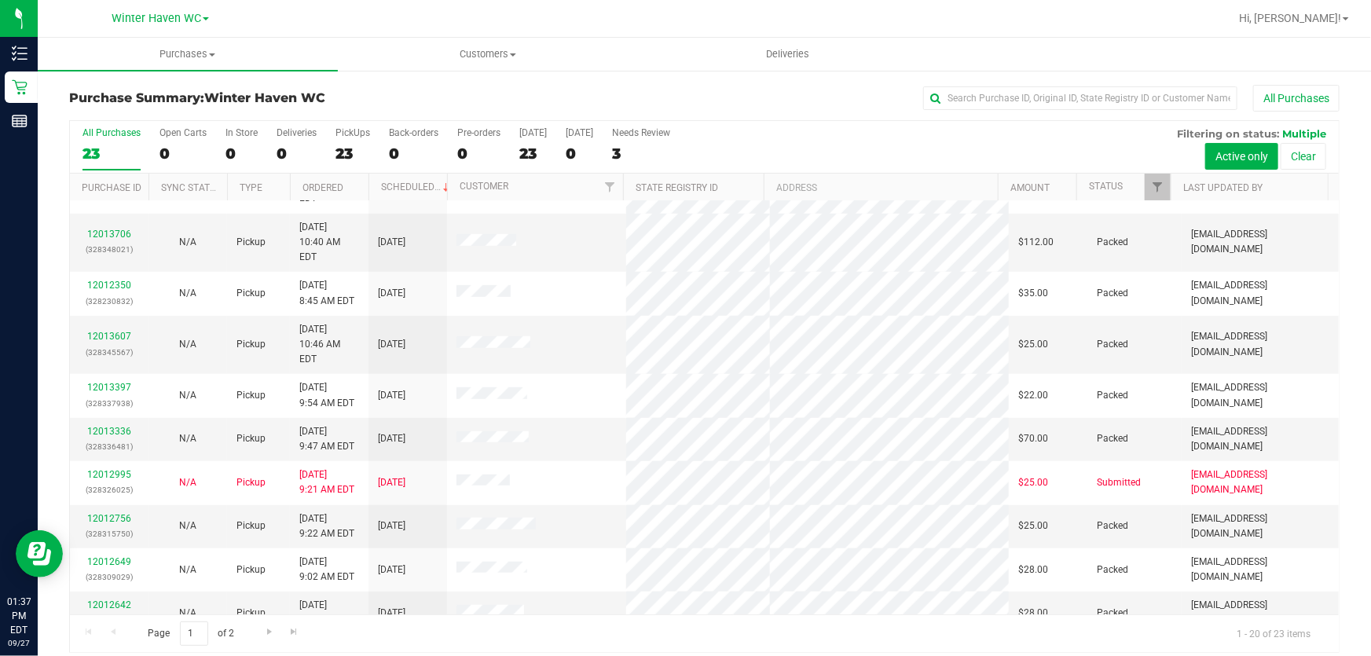
scroll to position [12, 0]
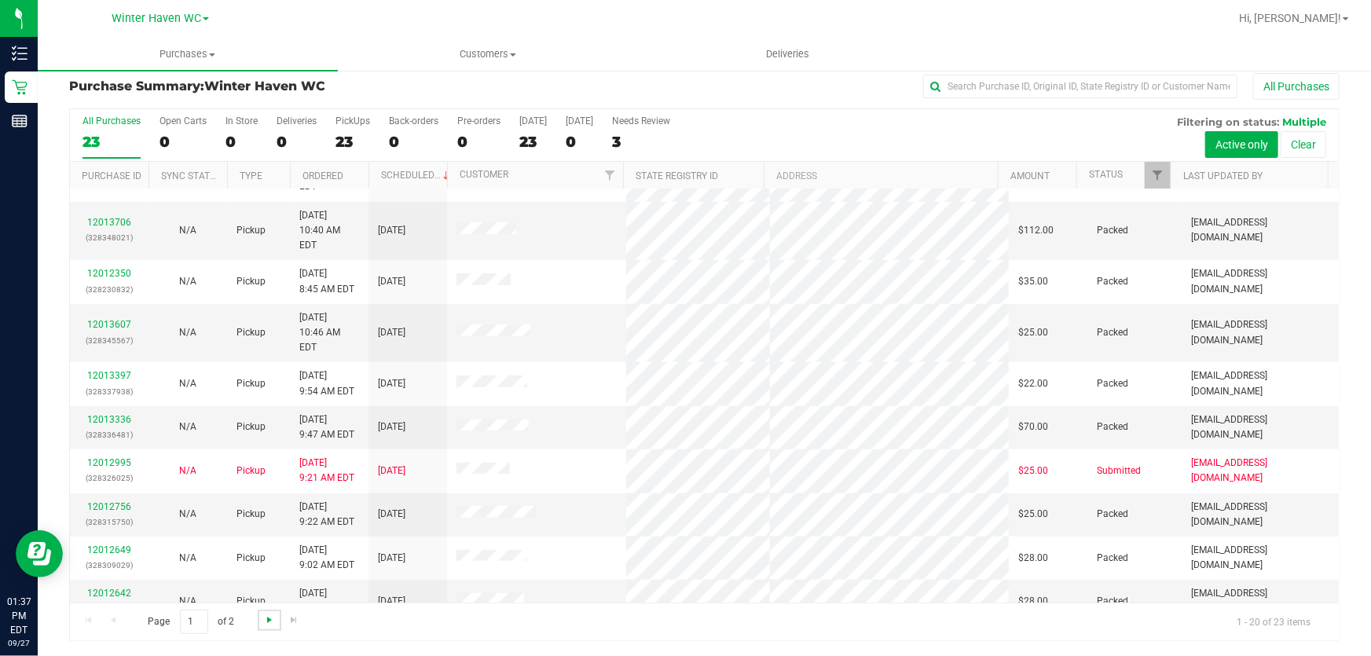
click at [267, 619] on span "Go to the next page" at bounding box center [269, 620] width 13 height 13
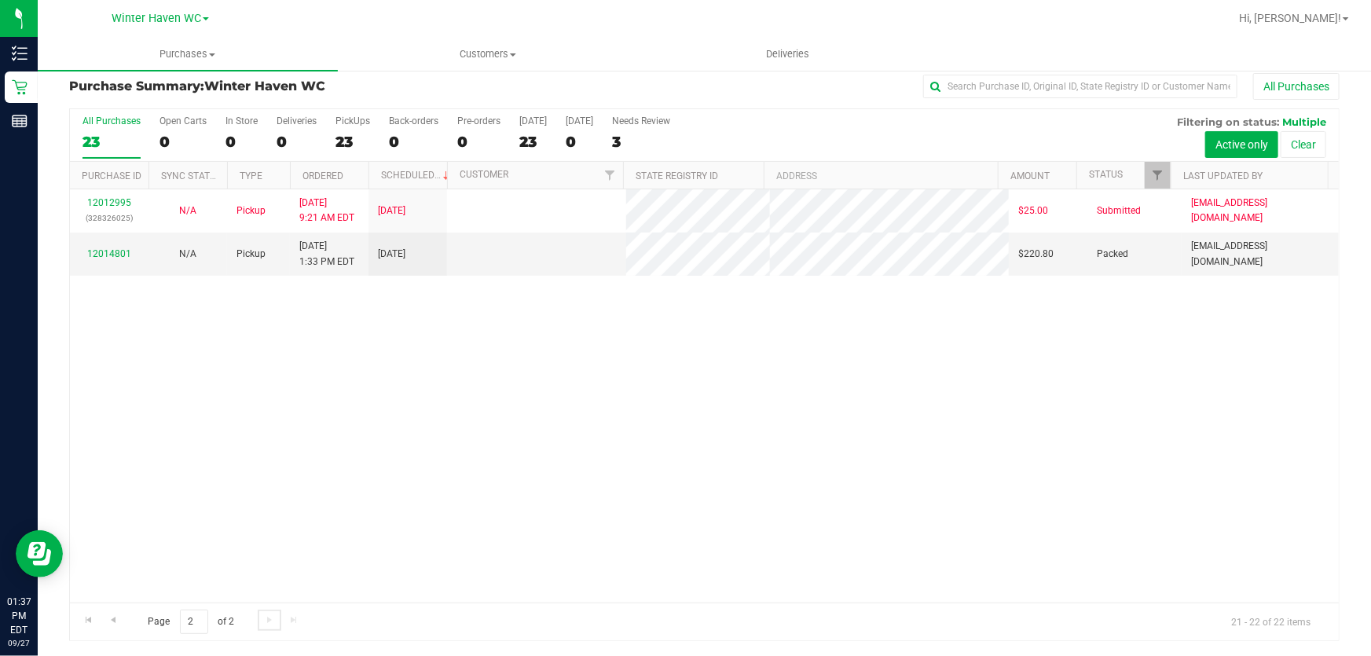
scroll to position [0, 0]
click at [802, 441] on div "12012995 (328326025) N/A Pickup [DATE] 9:21 AM EDT 9/27/2025 $25.00 Submitted […" at bounding box center [704, 395] width 1269 height 413
click at [83, 616] on span "Go to the first page" at bounding box center [89, 620] width 13 height 13
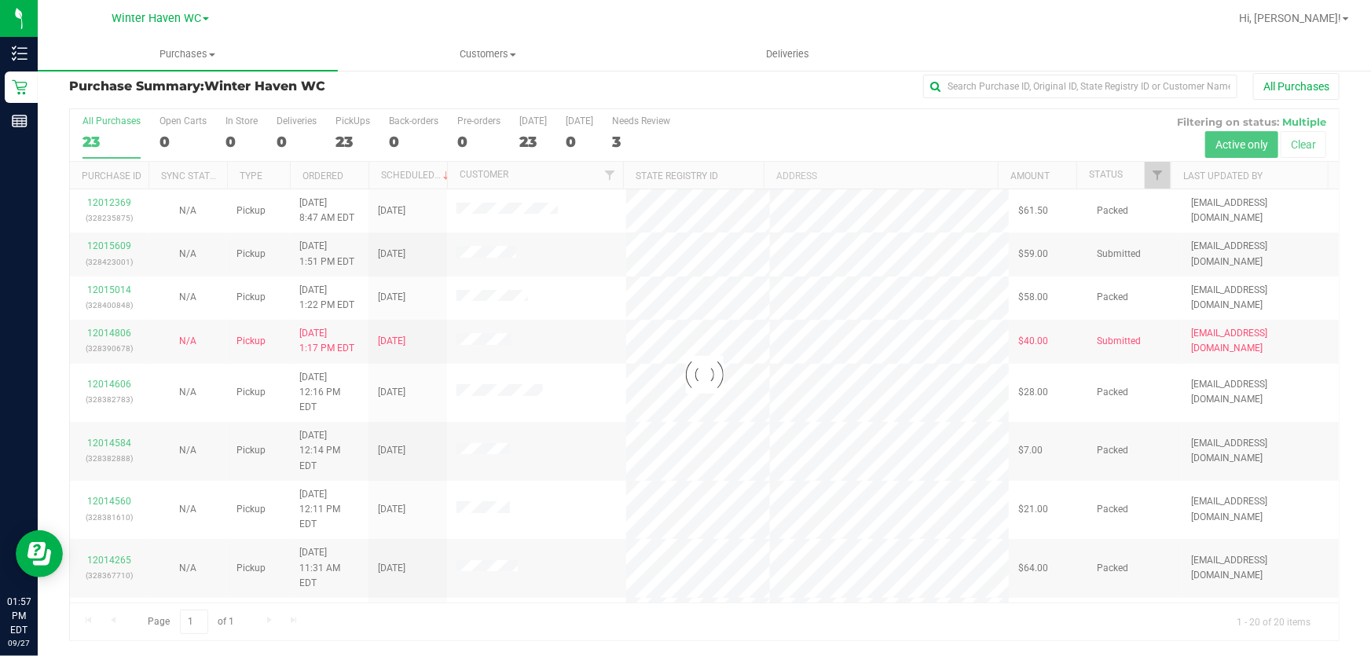
click at [817, 115] on div at bounding box center [704, 374] width 1269 height 531
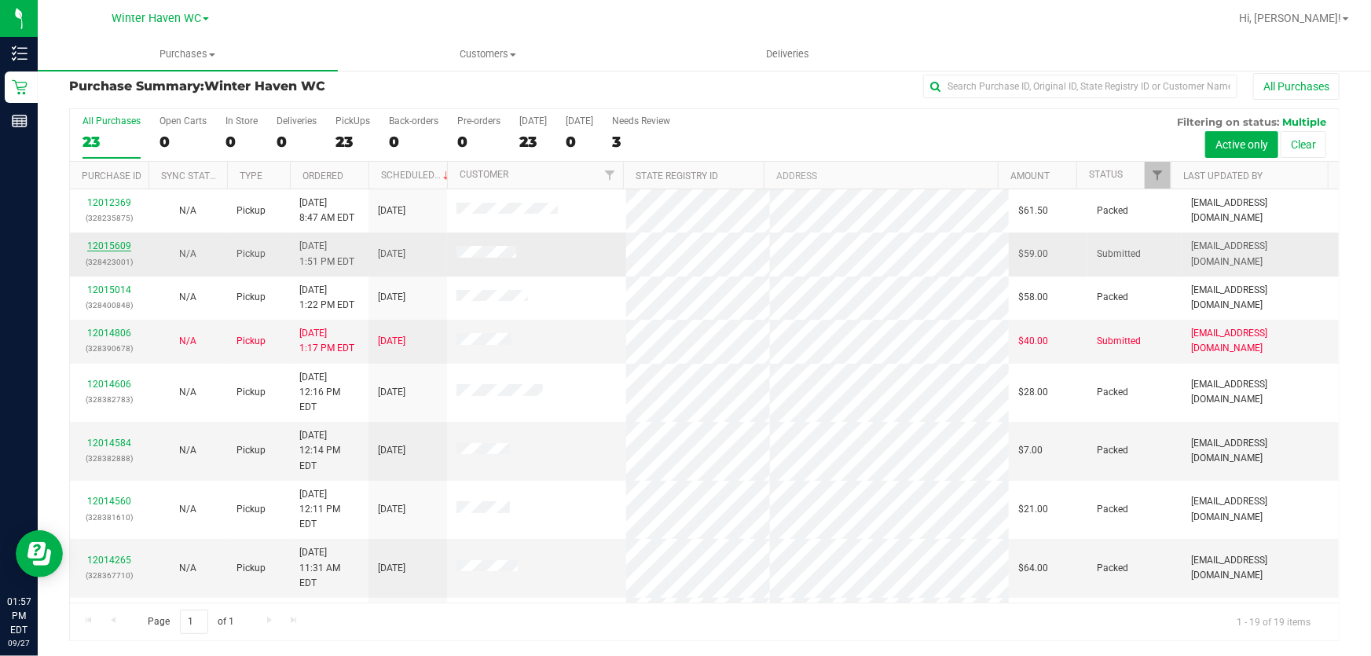
click at [120, 247] on link "12015609" at bounding box center [109, 245] width 44 height 11
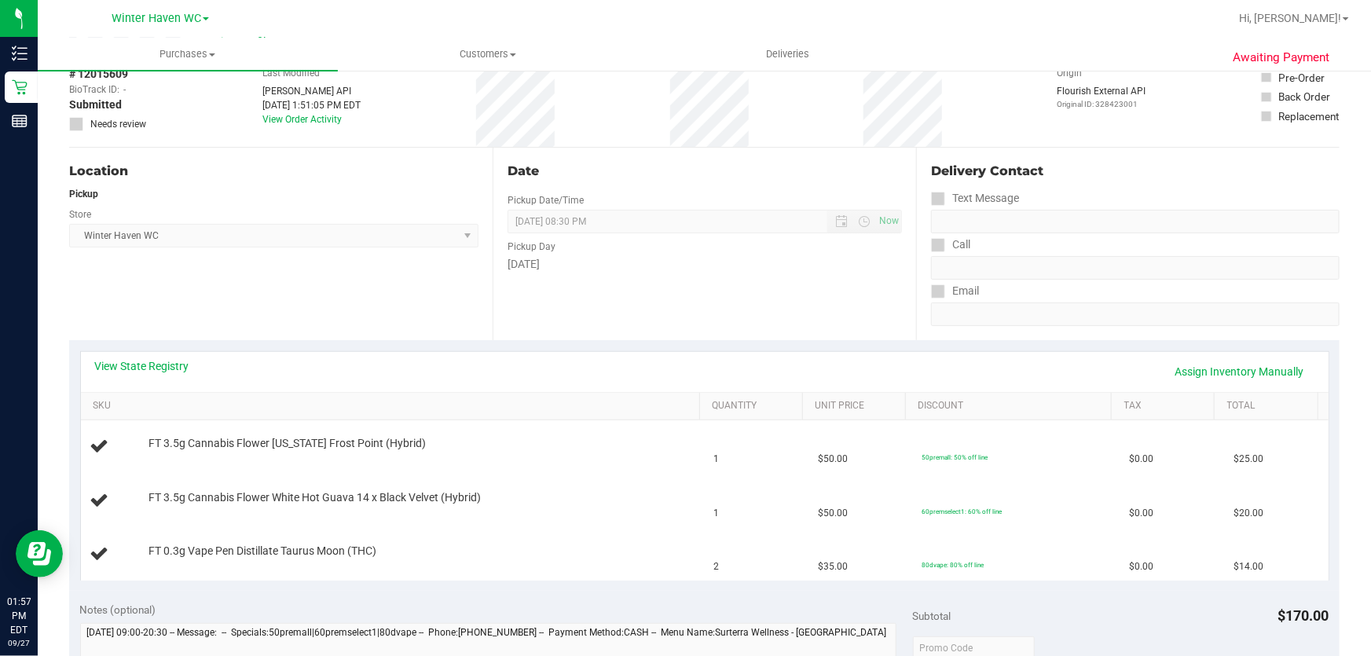
scroll to position [226, 0]
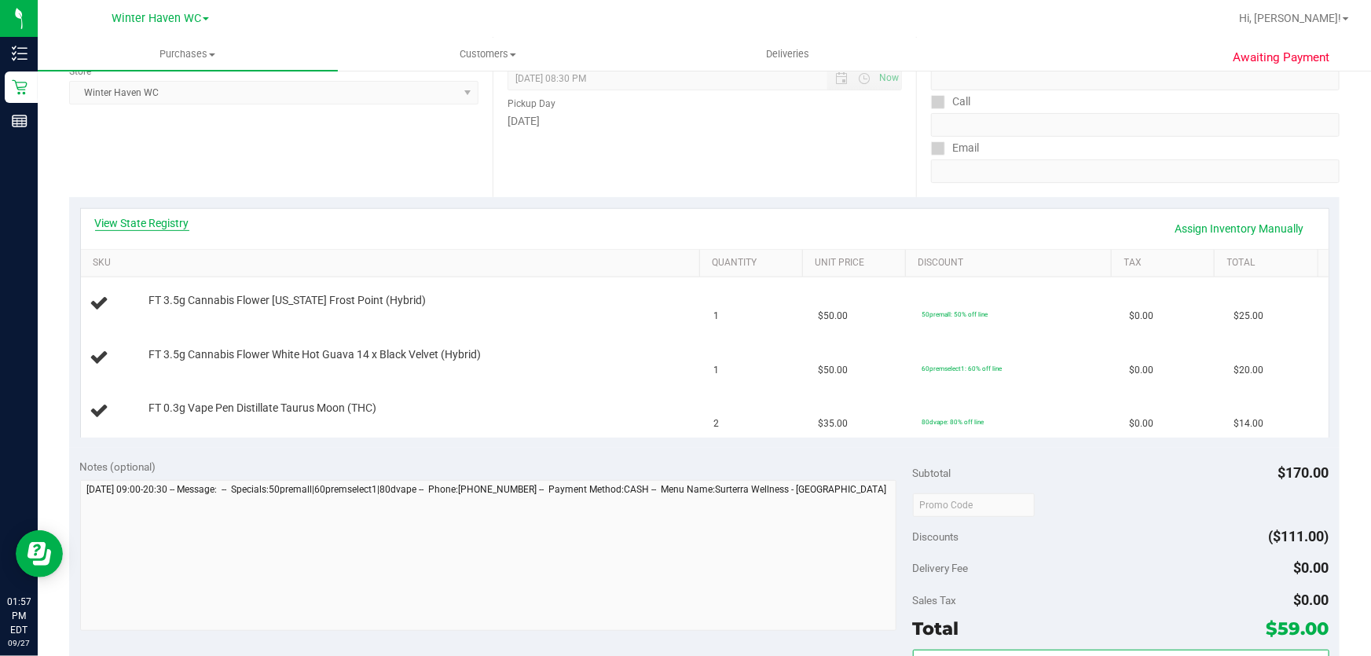
click at [163, 222] on link "View State Registry" at bounding box center [142, 223] width 94 height 16
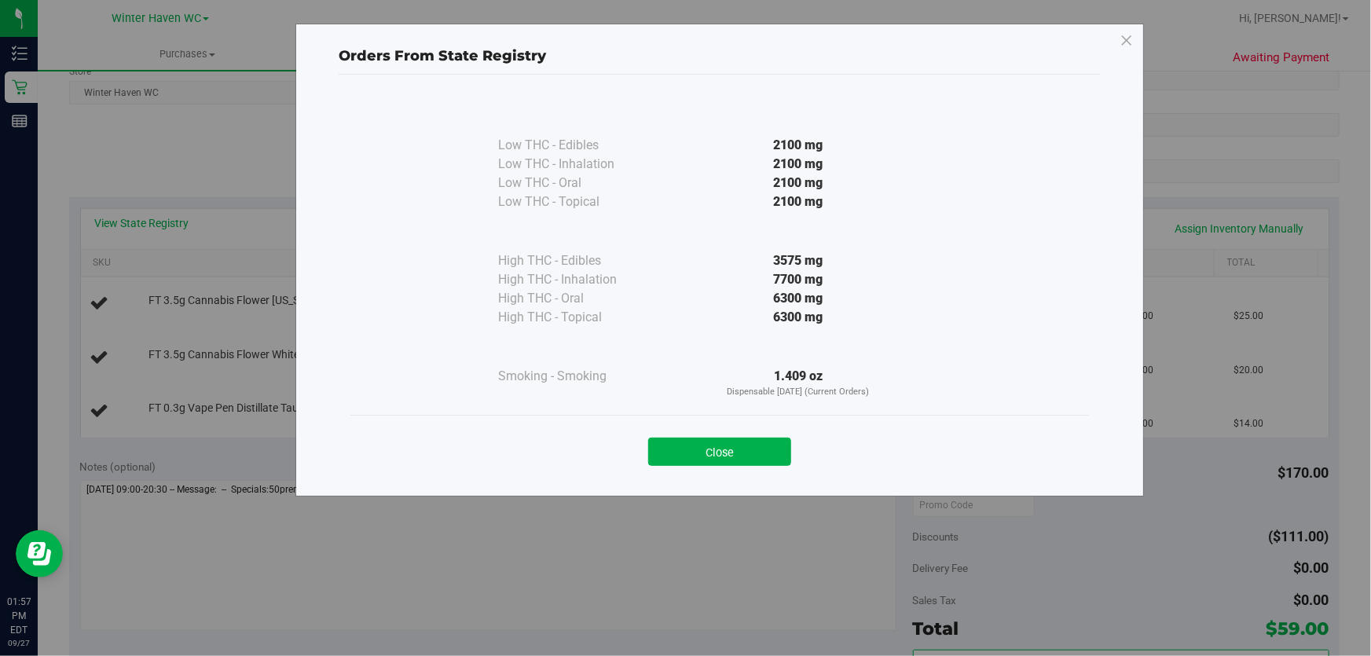
click at [733, 457] on button "Close" at bounding box center [719, 452] width 143 height 28
